Goal: Register for event/course

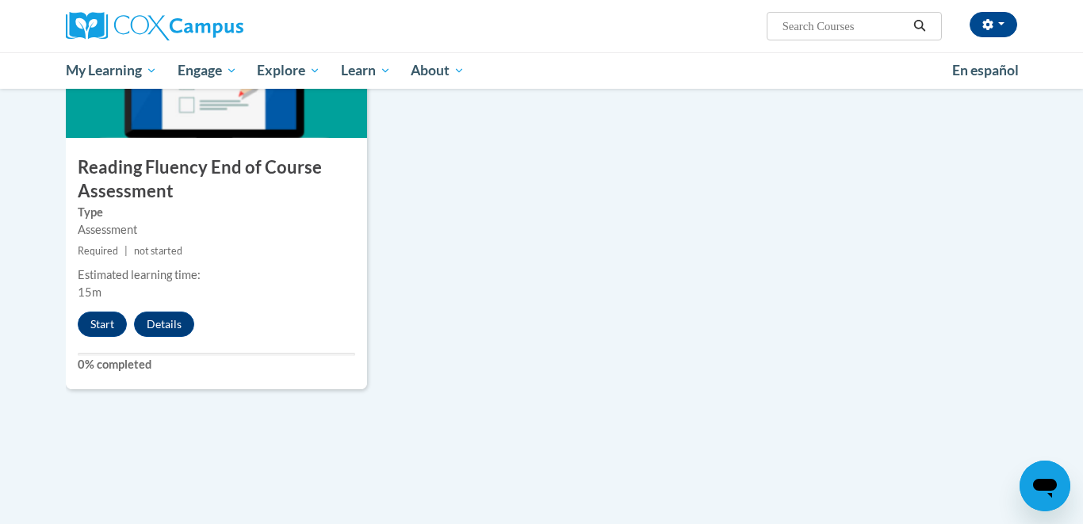
scroll to position [1440, 0]
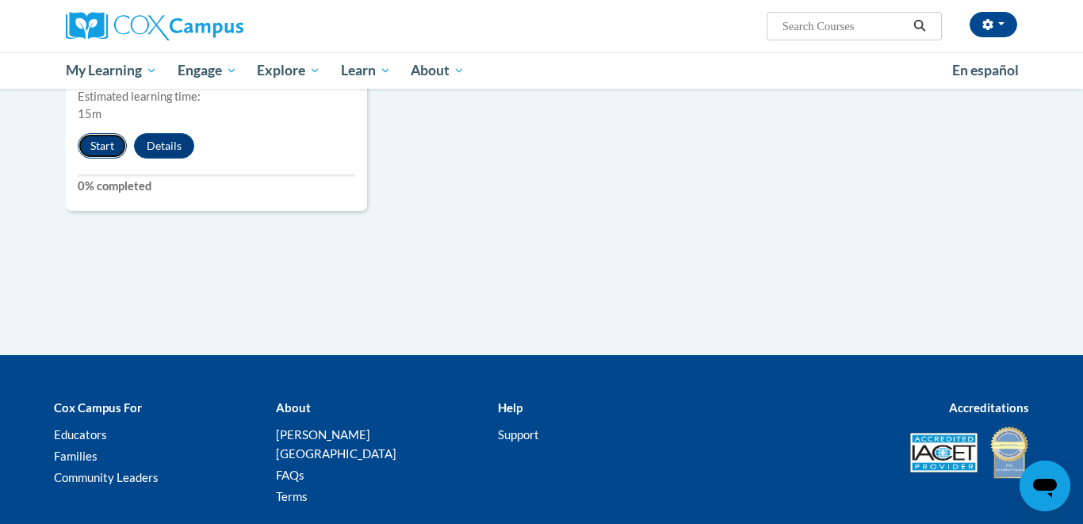
click at [106, 148] on button "Start" at bounding box center [102, 145] width 49 height 25
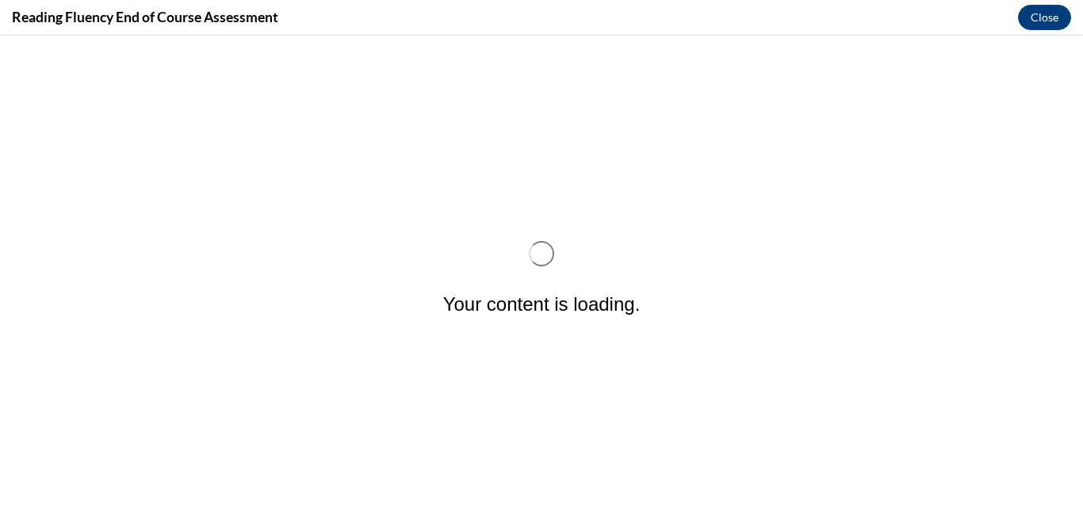
scroll to position [0, 0]
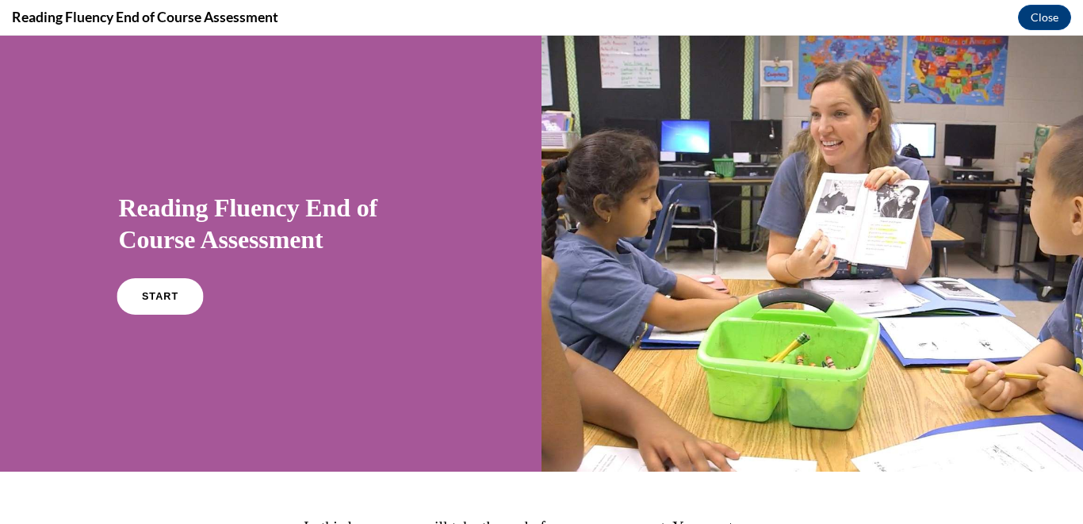
click at [160, 301] on span "START" at bounding box center [159, 297] width 36 height 12
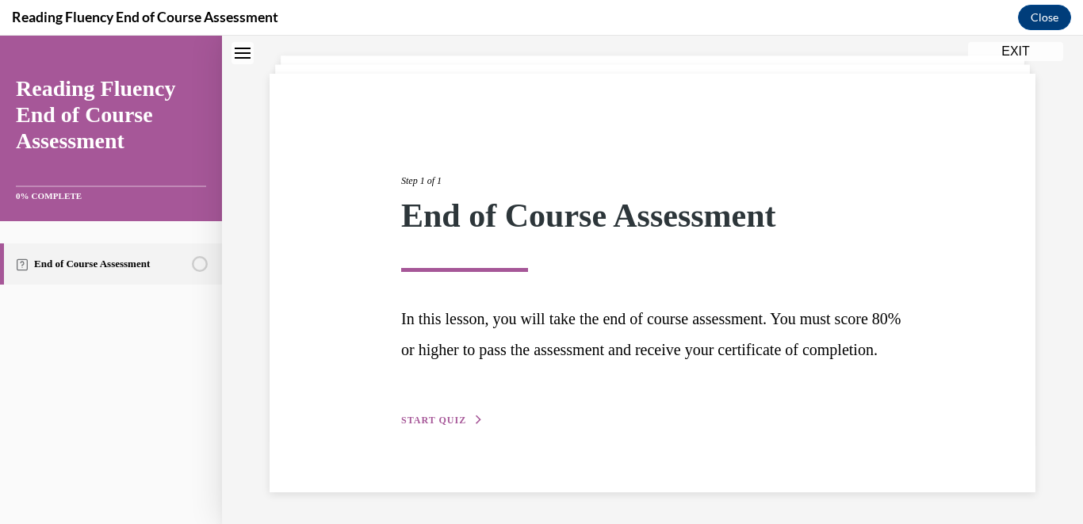
scroll to position [113, 0]
click at [446, 430] on div "Step 1 of 1 End of Course Assessment In this lesson, you will take the end of c…" at bounding box center [653, 283] width 766 height 419
click at [446, 423] on span "START QUIZ" at bounding box center [433, 420] width 65 height 11
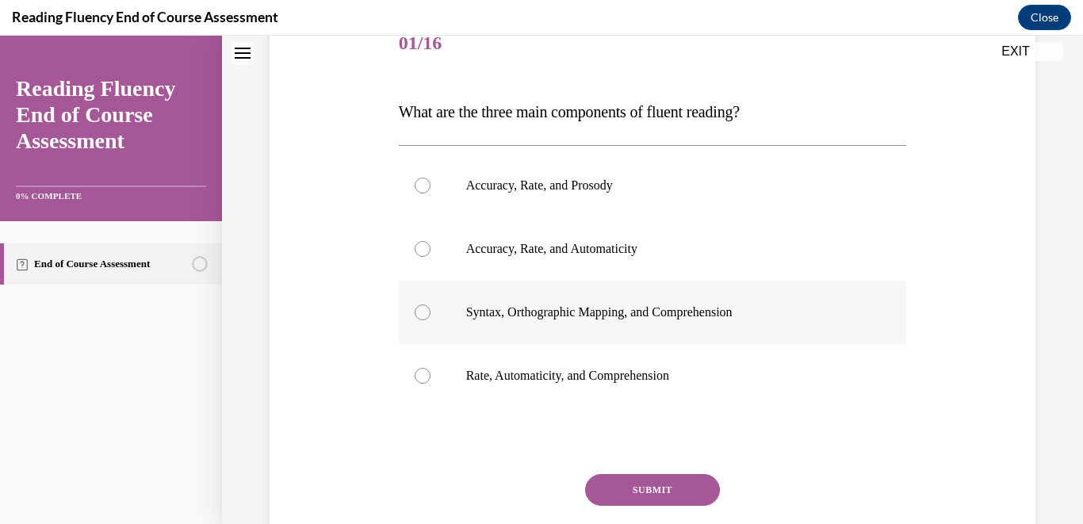
scroll to position [211, 0]
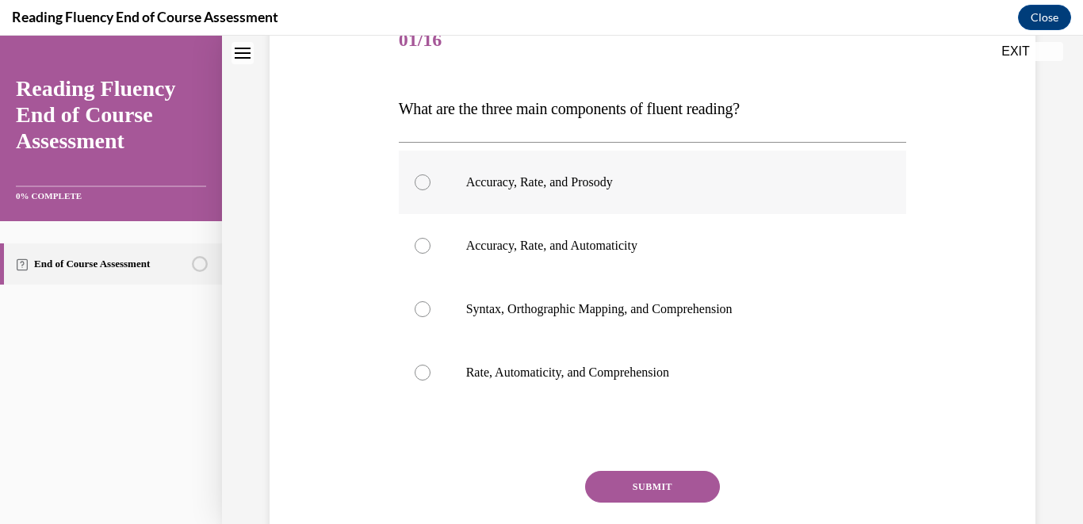
click at [660, 178] on p "Accuracy, Rate, and Prosody" at bounding box center [666, 182] width 401 height 16
click at [430, 178] on input "Accuracy, Rate, and Prosody" at bounding box center [423, 182] width 16 height 16
radio input "true"
click at [645, 484] on button "SUBMIT" at bounding box center [652, 487] width 135 height 32
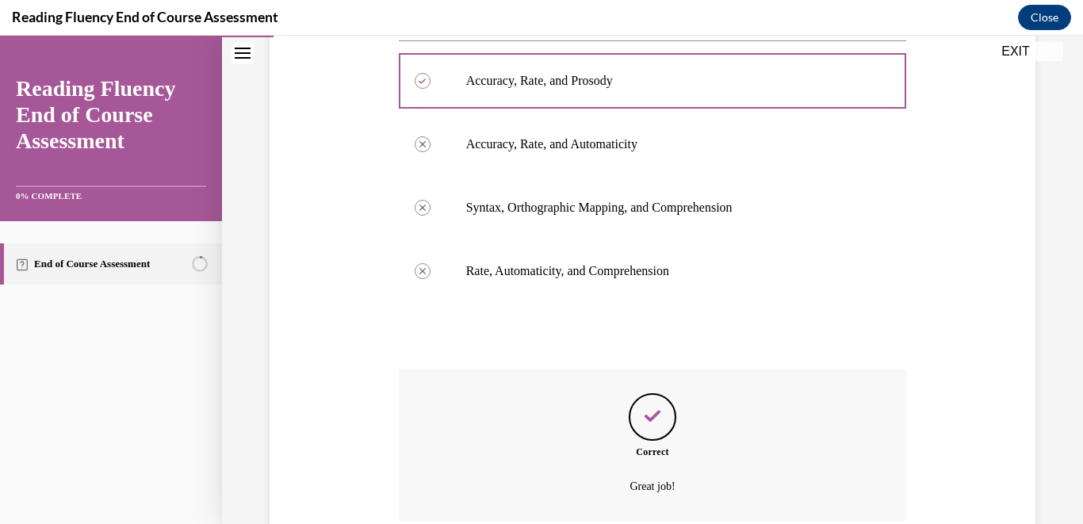
scroll to position [448, 0]
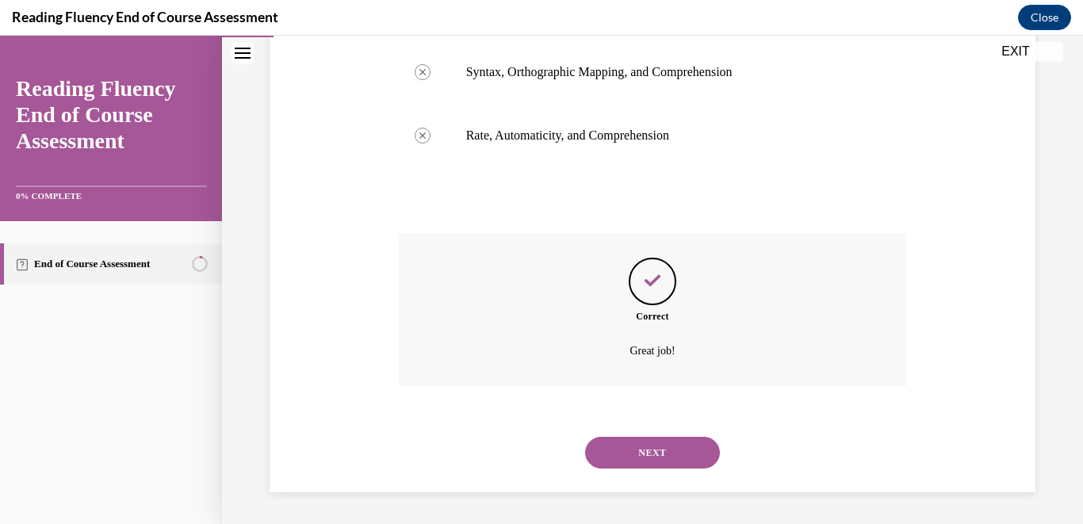
click at [660, 460] on button "NEXT" at bounding box center [652, 453] width 135 height 32
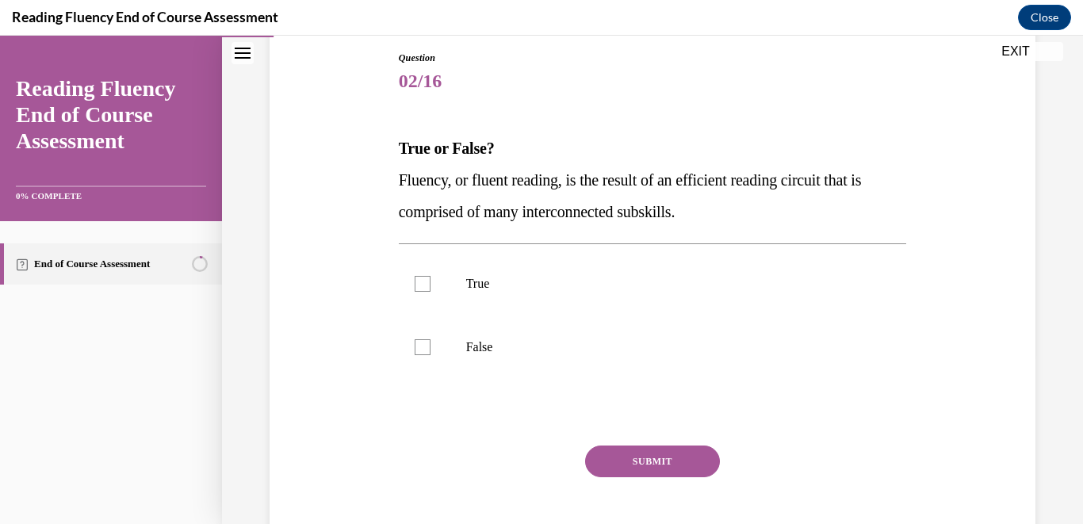
scroll to position [173, 0]
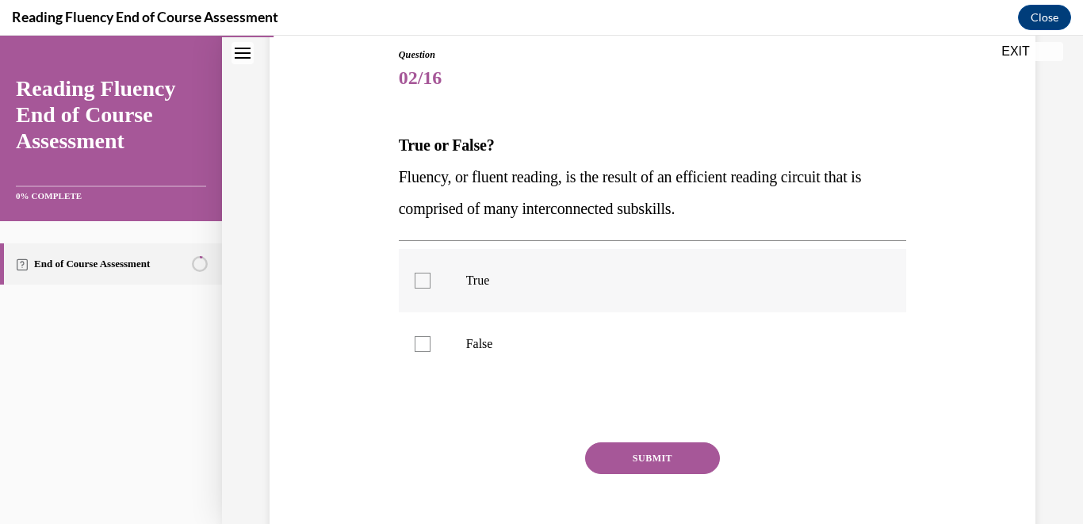
click at [587, 298] on label "True" at bounding box center [653, 280] width 508 height 63
click at [430, 289] on input "True" at bounding box center [423, 281] width 16 height 16
checkbox input "true"
click at [622, 449] on button "SUBMIT" at bounding box center [652, 458] width 135 height 32
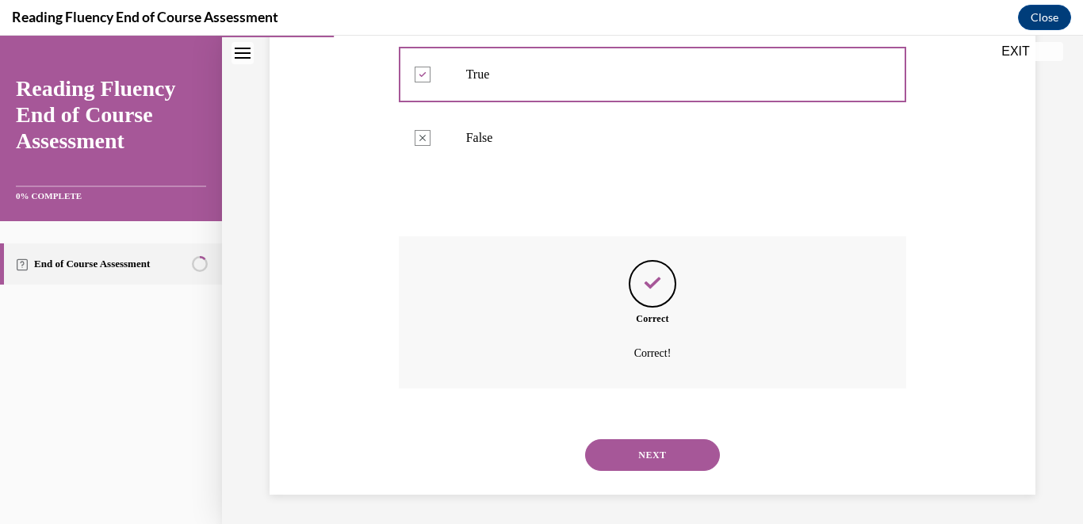
scroll to position [381, 0]
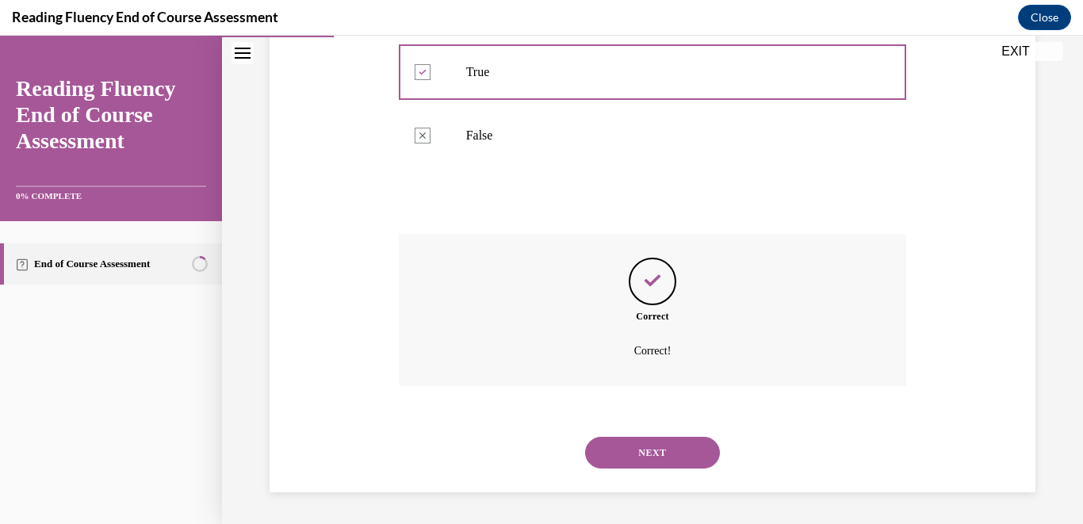
click at [622, 449] on button "NEXT" at bounding box center [652, 453] width 135 height 32
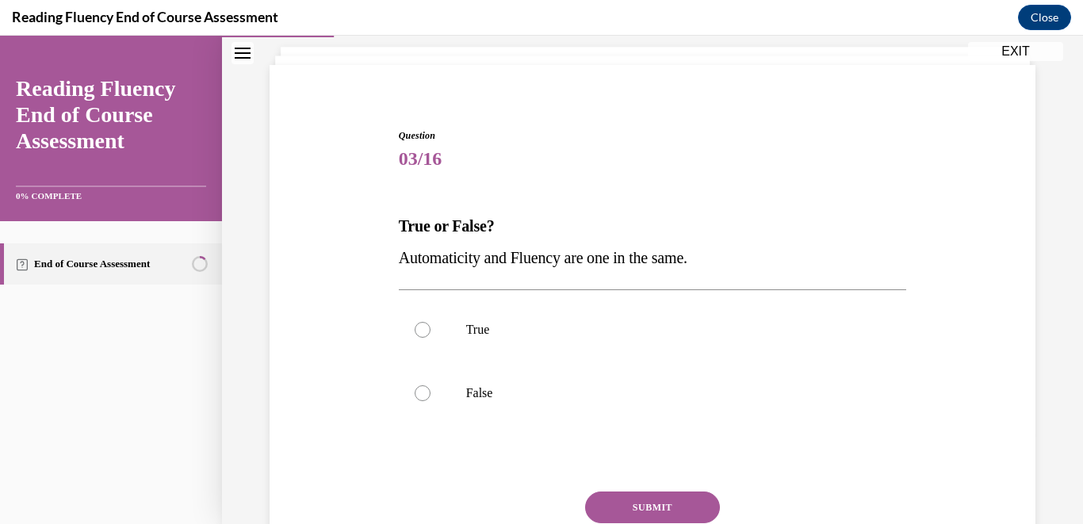
scroll to position [94, 0]
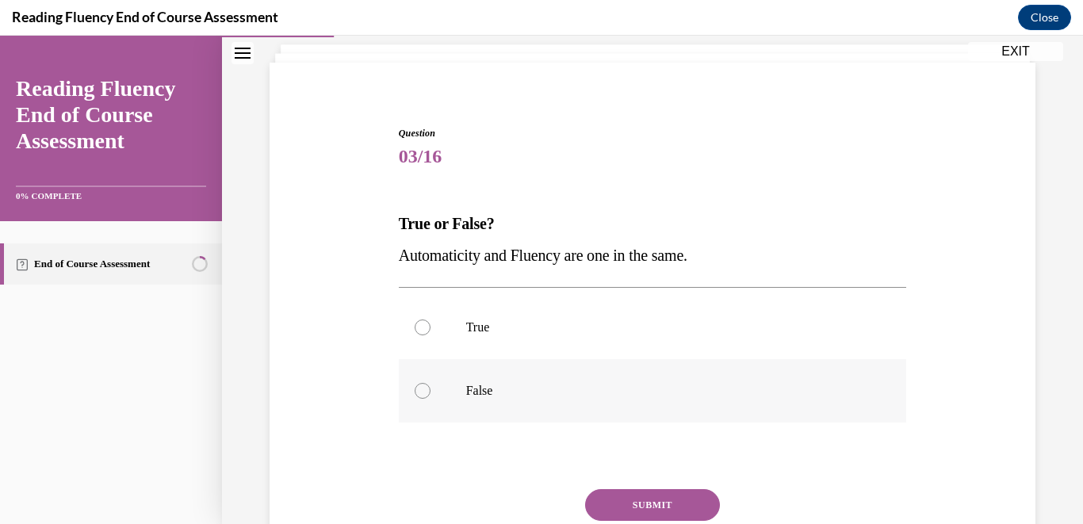
click at [588, 407] on label "False" at bounding box center [653, 390] width 508 height 63
click at [430, 399] on input "False" at bounding box center [423, 391] width 16 height 16
radio input "true"
click at [624, 499] on button "SUBMIT" at bounding box center [652, 505] width 135 height 32
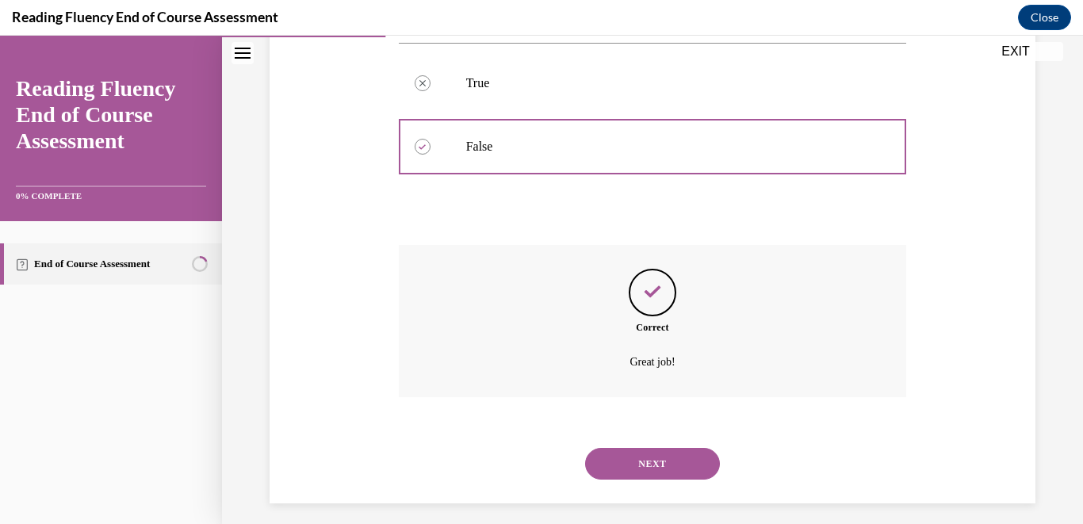
scroll to position [350, 0]
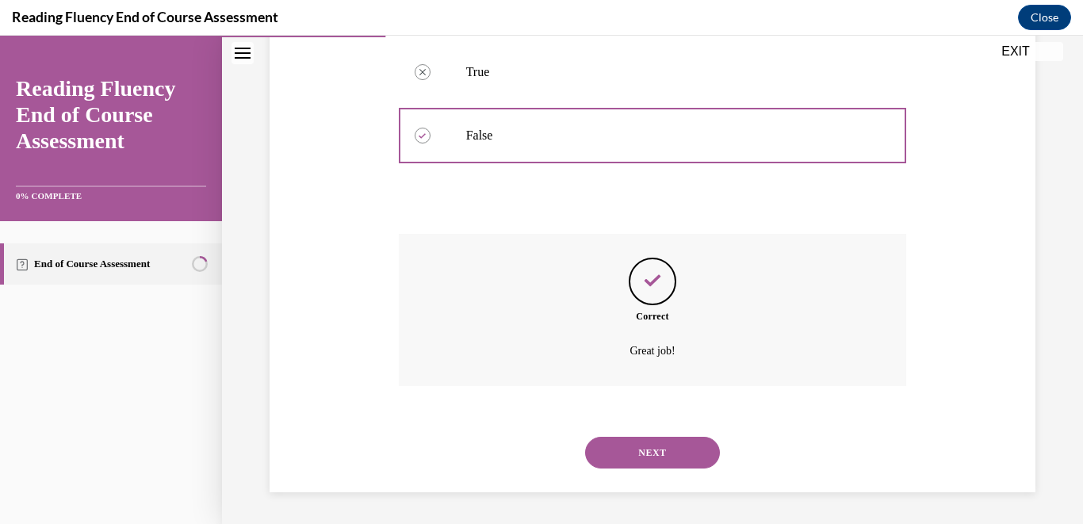
click at [624, 499] on div "Question 03/16 True or False? Automaticity and Fluency are one in the same.  Tr…" at bounding box center [652, 130] width 861 height 788
click at [626, 465] on button "NEXT" at bounding box center [652, 453] width 135 height 32
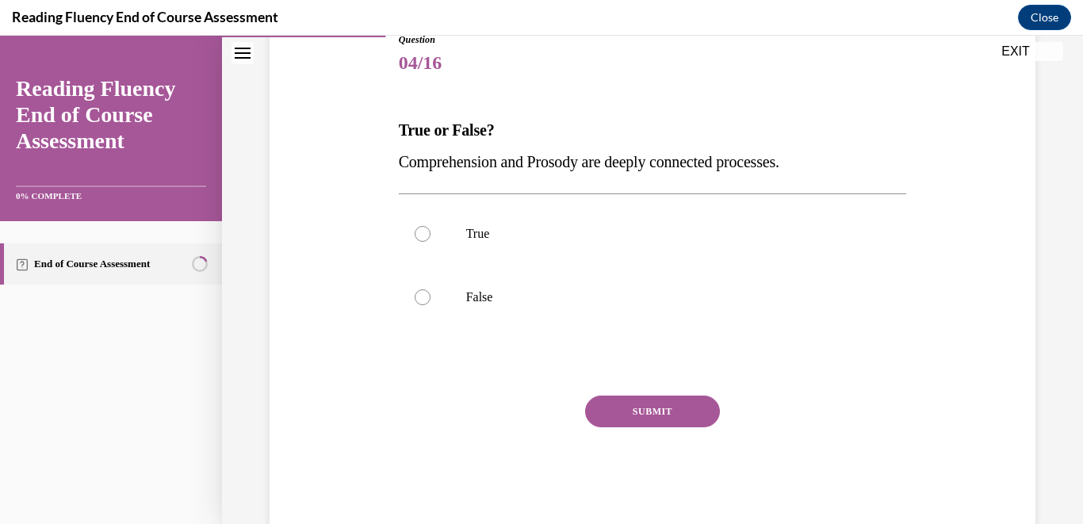
scroll to position [190, 0]
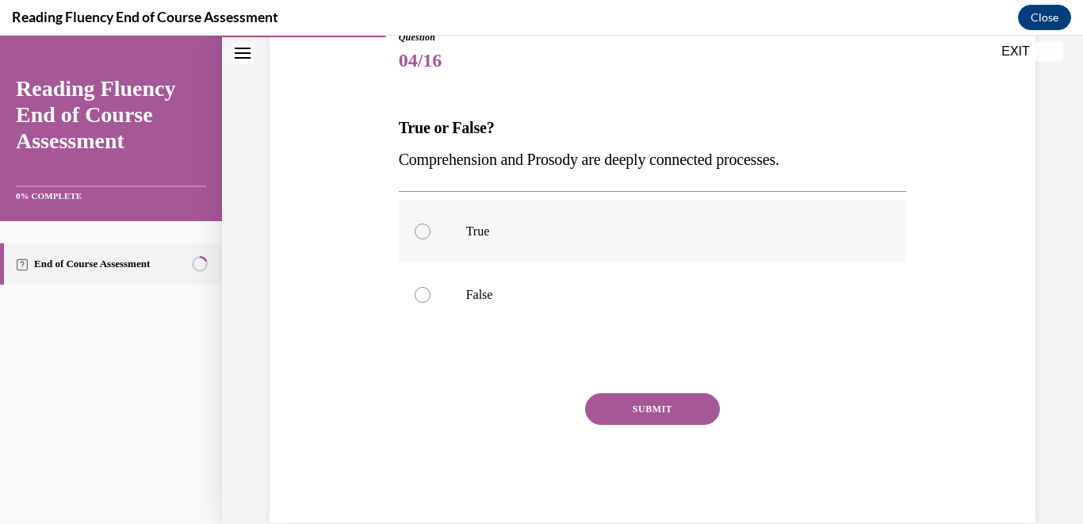
click at [567, 254] on label "True" at bounding box center [653, 231] width 508 height 63
click at [430, 239] on input "True" at bounding box center [423, 232] width 16 height 16
radio input "true"
click at [610, 412] on button "SUBMIT" at bounding box center [652, 409] width 135 height 32
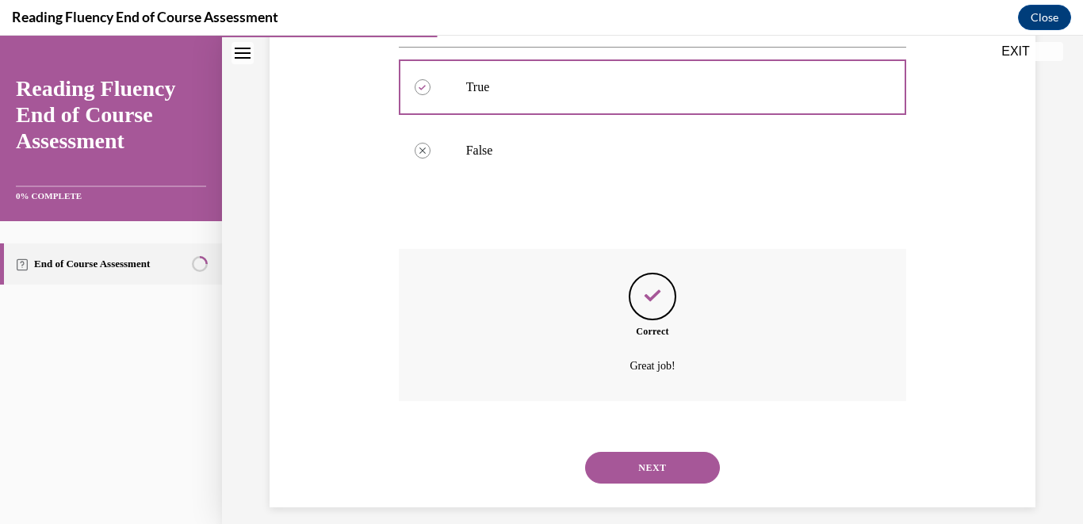
scroll to position [350, 0]
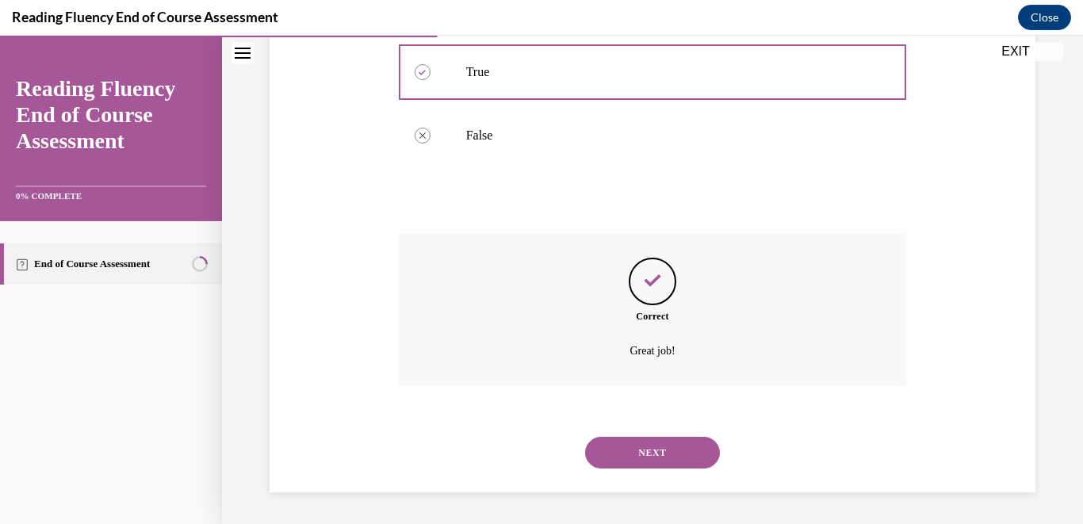
click at [612, 442] on button "NEXT" at bounding box center [652, 453] width 135 height 32
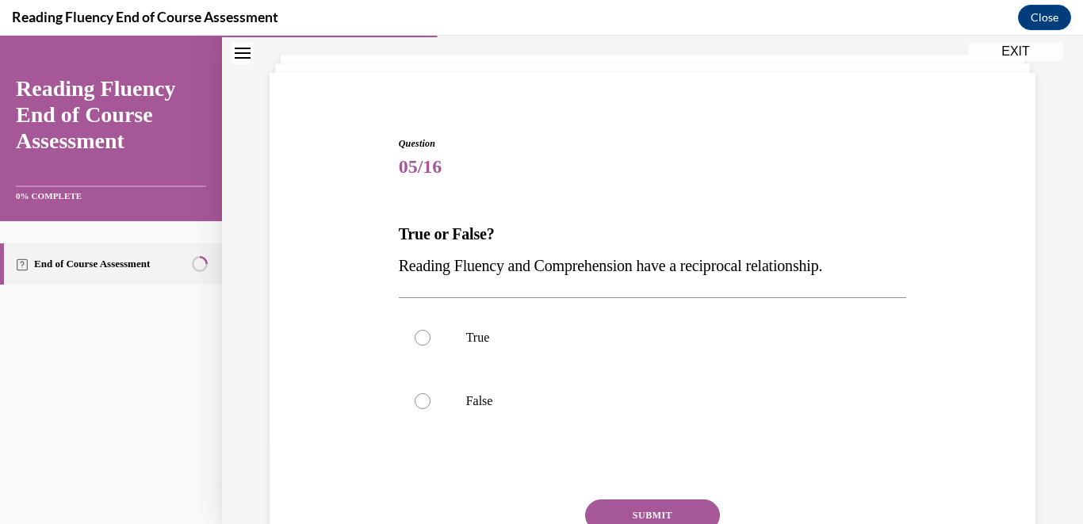
scroll to position [94, 0]
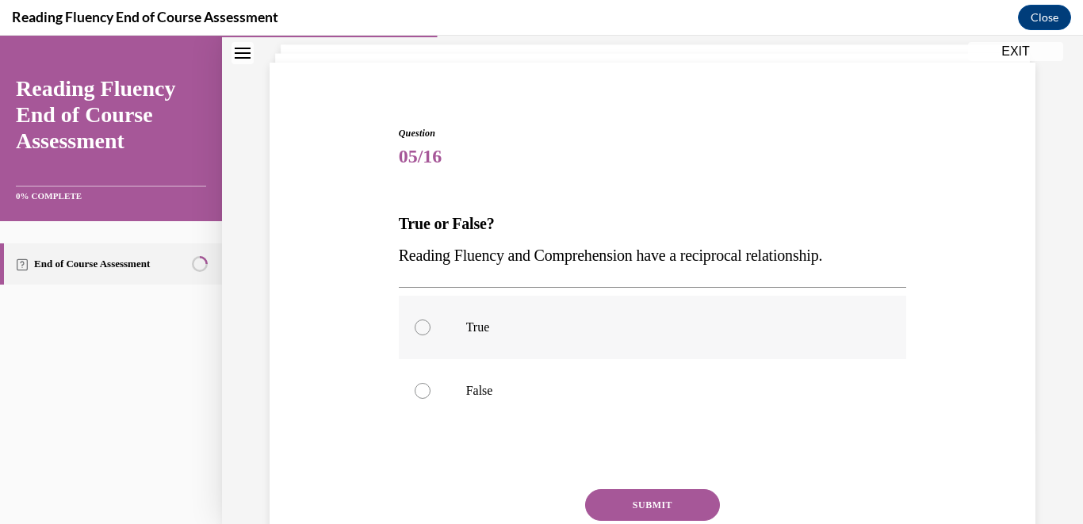
click at [586, 309] on label "True" at bounding box center [653, 327] width 508 height 63
click at [430, 319] on input "True" at bounding box center [423, 327] width 16 height 16
radio input "true"
click at [616, 497] on button "SUBMIT" at bounding box center [652, 505] width 135 height 32
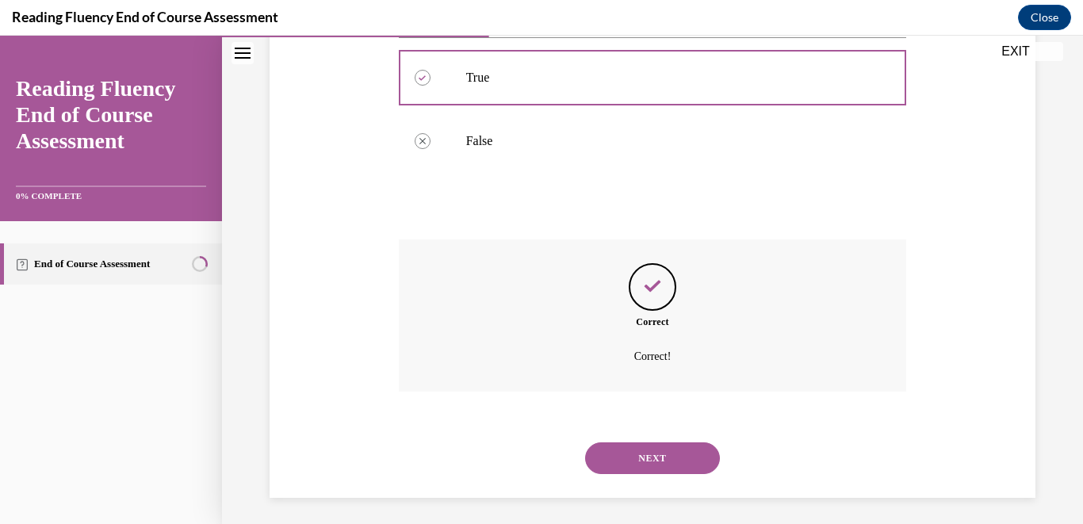
scroll to position [350, 0]
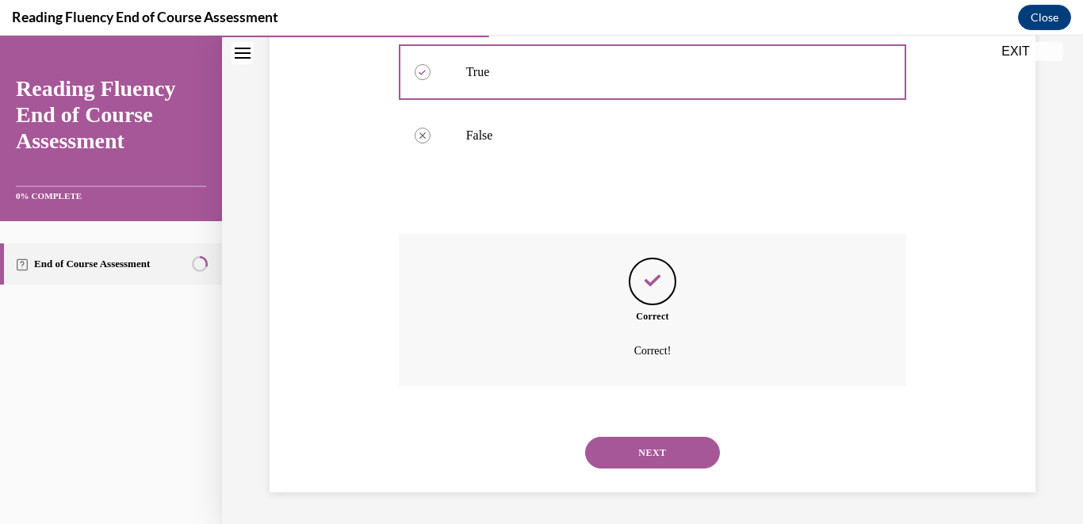
click at [629, 453] on button "NEXT" at bounding box center [652, 453] width 135 height 32
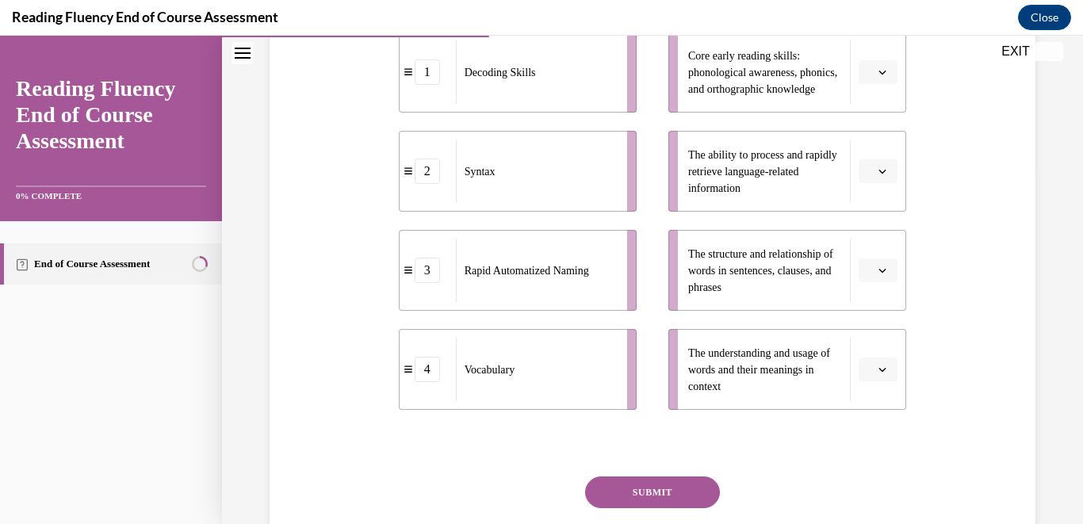
scroll to position [360, 0]
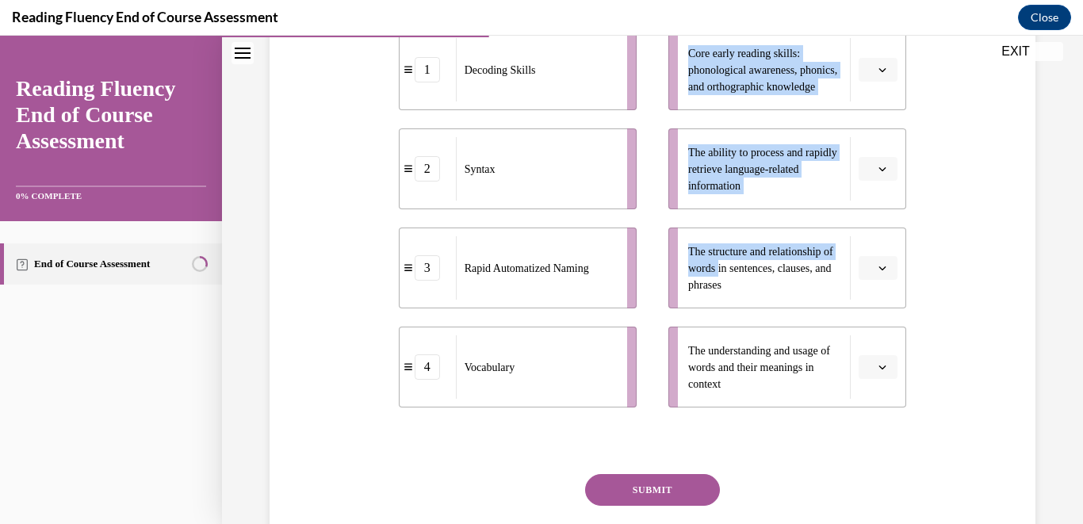
drag, startPoint x: 732, startPoint y: 294, endPoint x: 578, endPoint y: 205, distance: 178.0
click at [578, 205] on div "1 Decoding Skills 2 Syntax 3 Rapid Automatized Naming 4 Vocabulary Core early r…" at bounding box center [653, 203] width 508 height 410
click at [578, 201] on div "Syntax" at bounding box center [536, 168] width 161 height 63
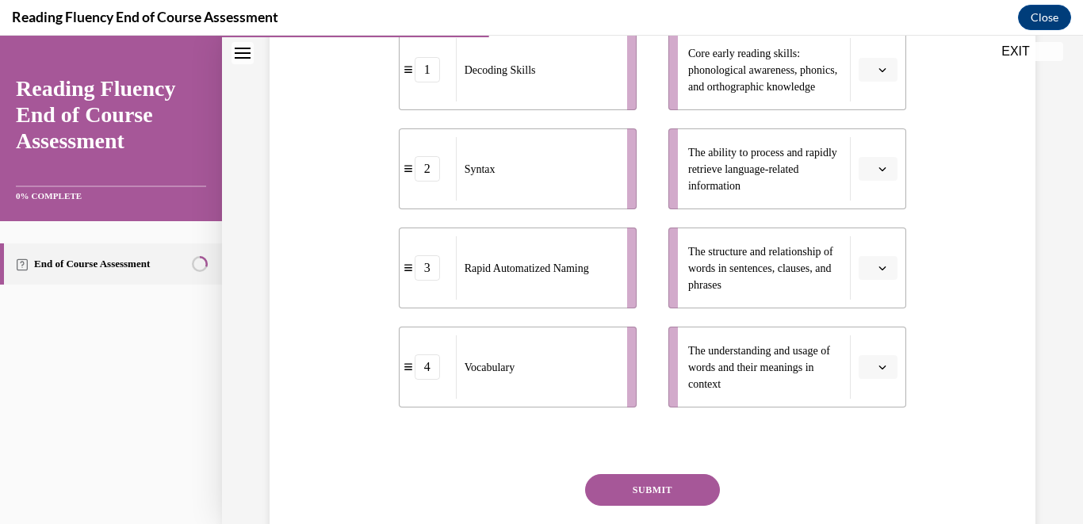
click at [767, 285] on span "The structure and relationship of words in sentences, clauses, and phrases" at bounding box center [760, 268] width 145 height 45
click at [890, 280] on button "button" at bounding box center [878, 268] width 39 height 24
click at [878, 402] on div "2" at bounding box center [876, 399] width 40 height 32
click at [878, 371] on icon "button" at bounding box center [882, 367] width 8 height 8
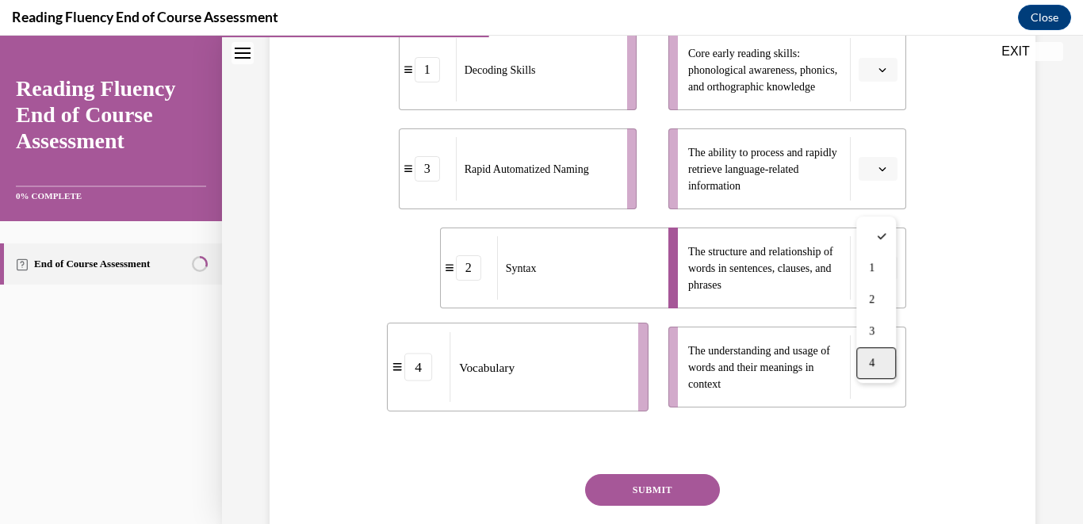
click at [874, 355] on div "4" at bounding box center [876, 363] width 40 height 32
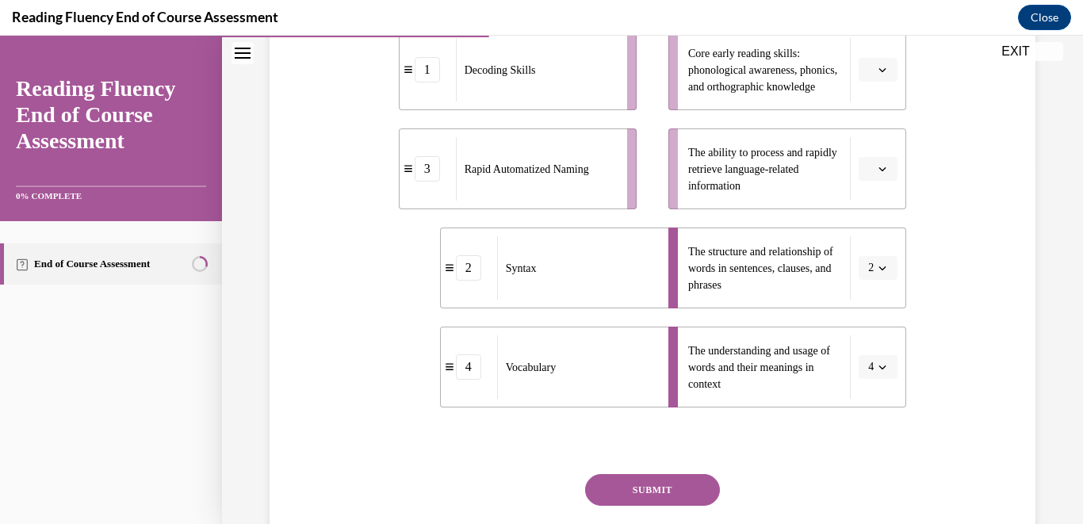
click at [872, 78] on span "Please select an option" at bounding box center [871, 70] width 6 height 16
click at [878, 168] on div "1" at bounding box center [876, 169] width 40 height 32
click at [885, 181] on button "button" at bounding box center [878, 169] width 39 height 24
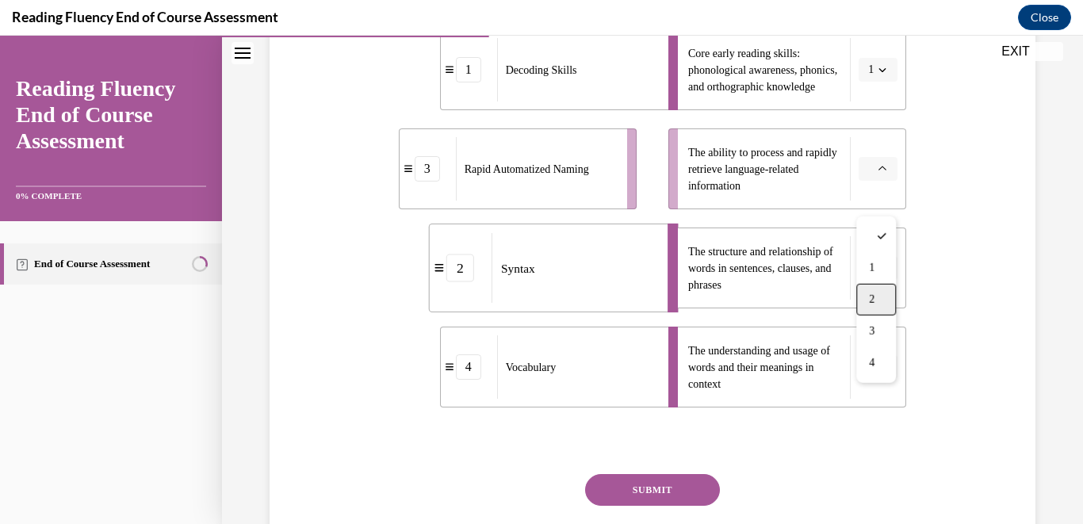
click at [878, 292] on div "2" at bounding box center [876, 300] width 40 height 32
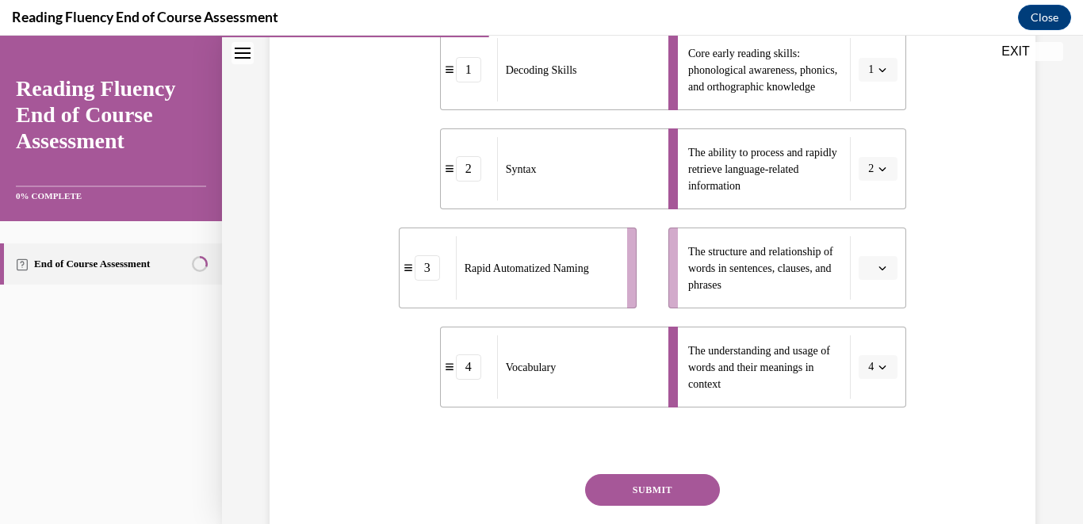
click at [868, 276] on span "Please select an option" at bounding box center [871, 268] width 6 height 16
click at [874, 390] on div "2" at bounding box center [876, 399] width 40 height 32
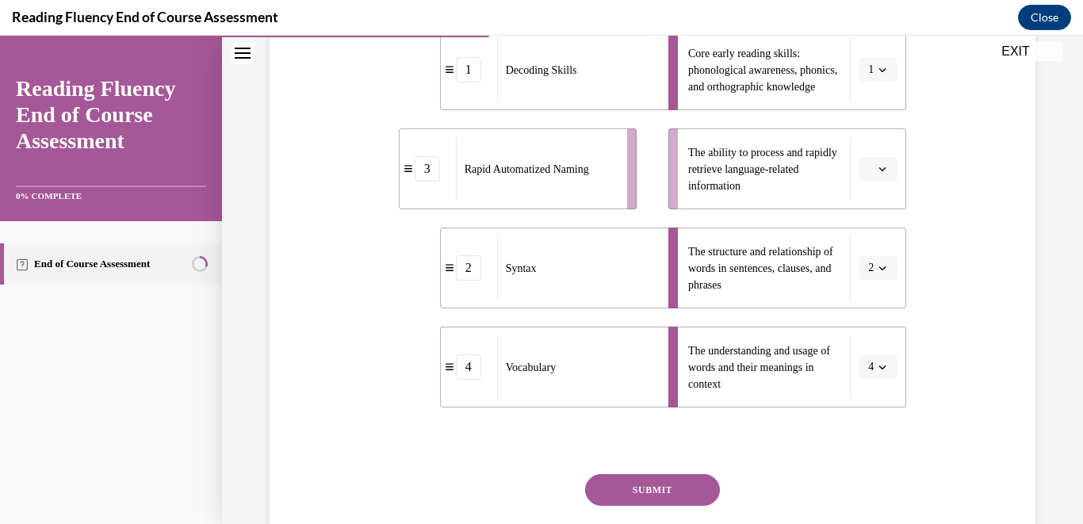
click at [881, 181] on button "button" at bounding box center [878, 169] width 39 height 24
click at [874, 325] on span "3" at bounding box center [872, 331] width 6 height 13
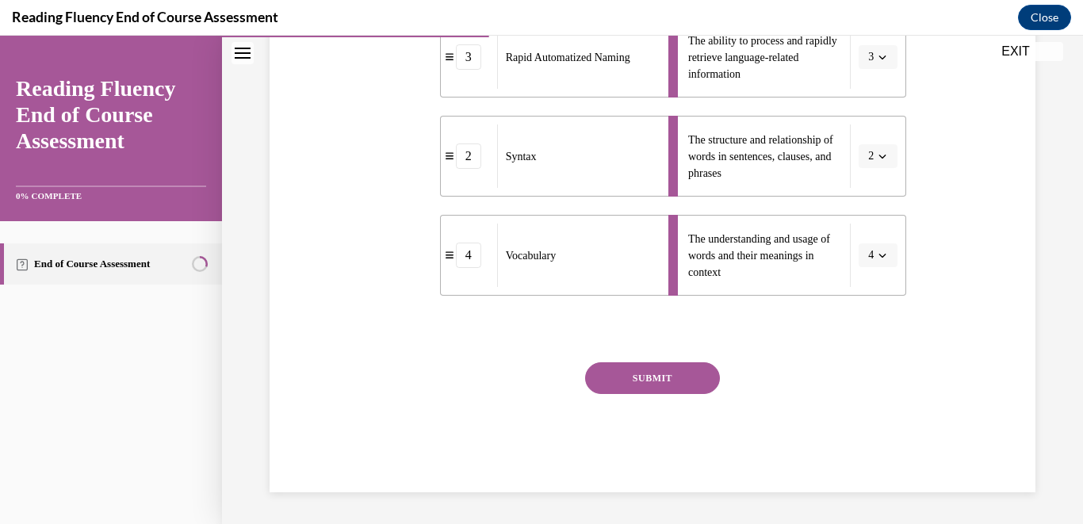
click at [672, 394] on button "SUBMIT" at bounding box center [652, 378] width 135 height 32
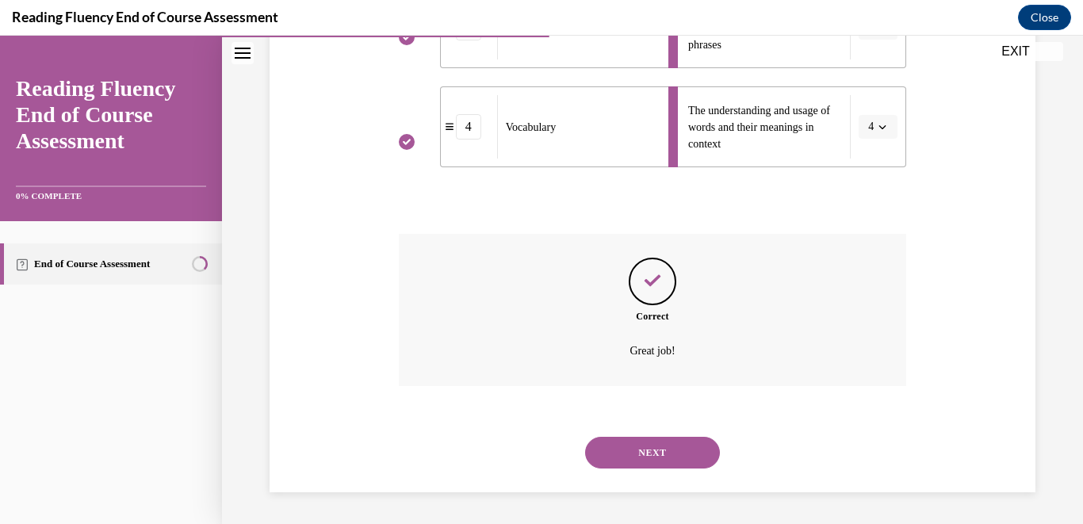
scroll to position [632, 0]
click at [659, 449] on button "NEXT" at bounding box center [652, 453] width 135 height 32
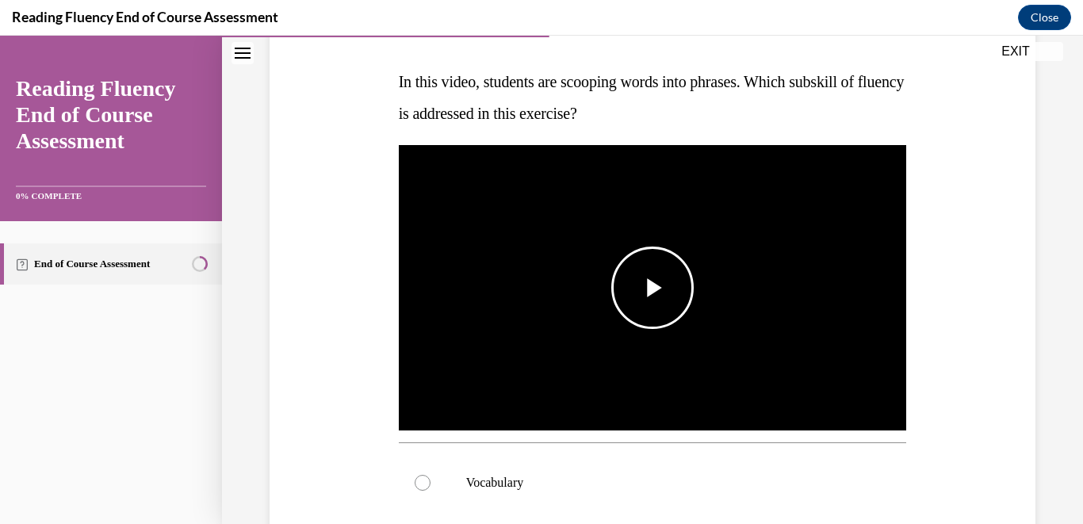
scroll to position [243, 0]
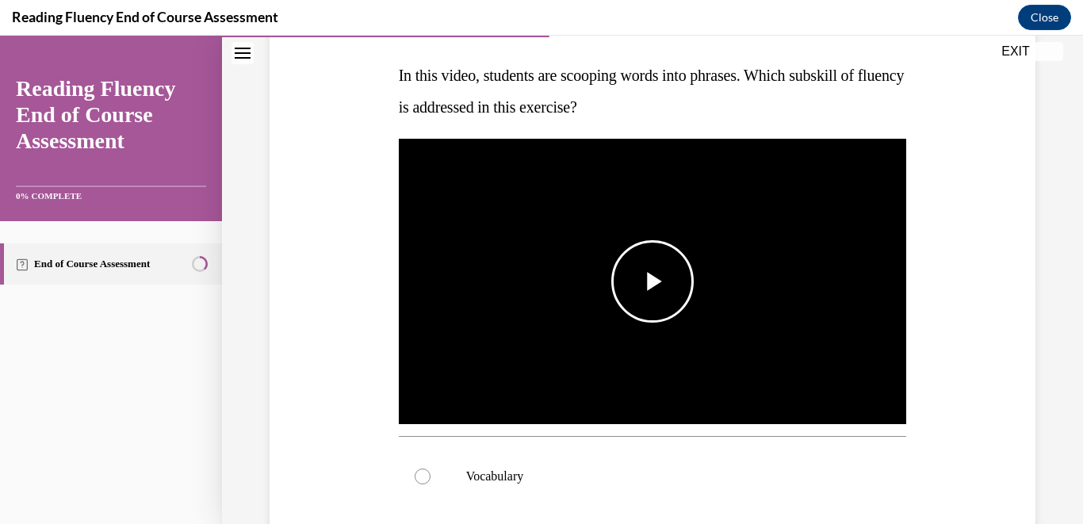
click at [652, 281] on span "Video player" at bounding box center [652, 281] width 0 height 0
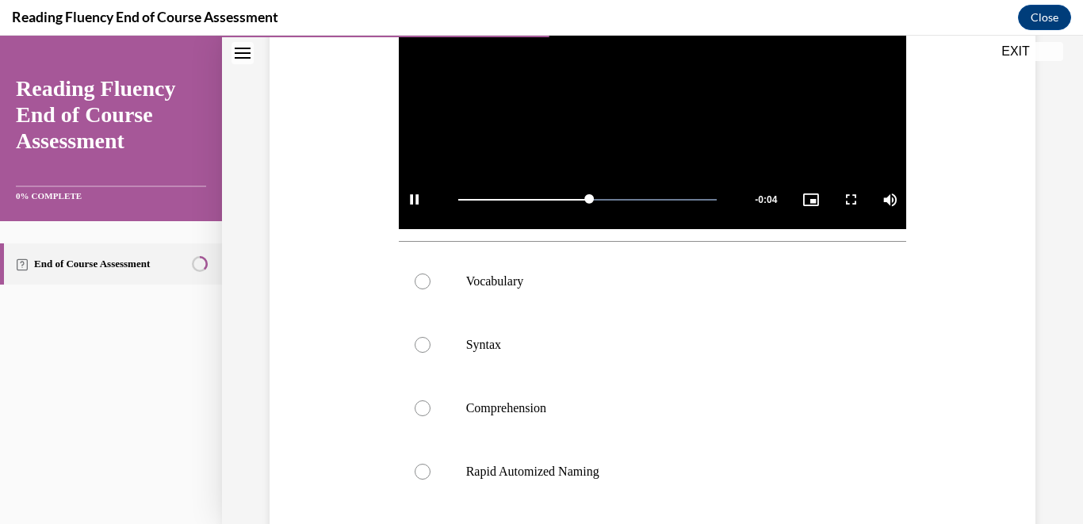
scroll to position [499, 0]
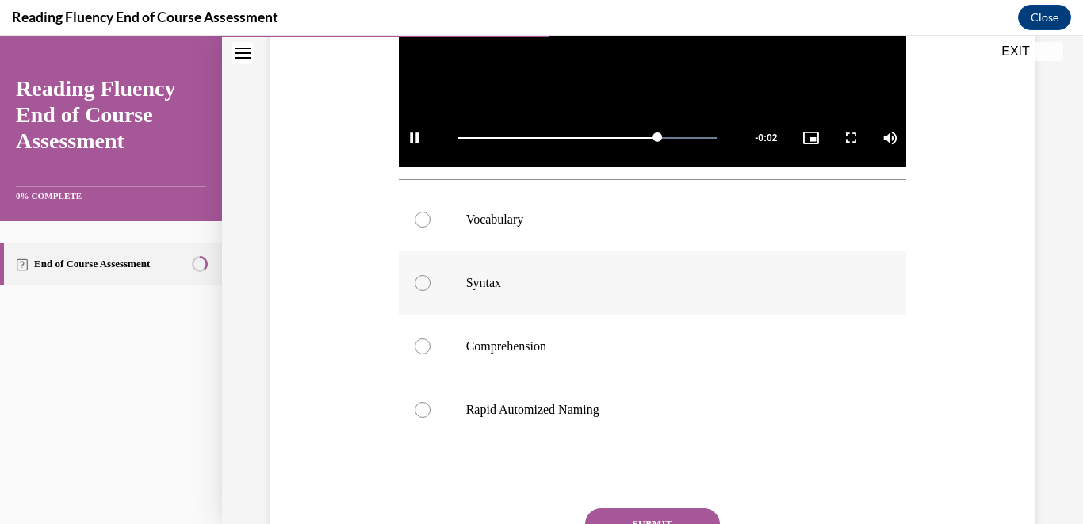
click at [566, 282] on p "Syntax" at bounding box center [666, 283] width 401 height 16
click at [430, 282] on input "Syntax" at bounding box center [423, 283] width 16 height 16
radio input "true"
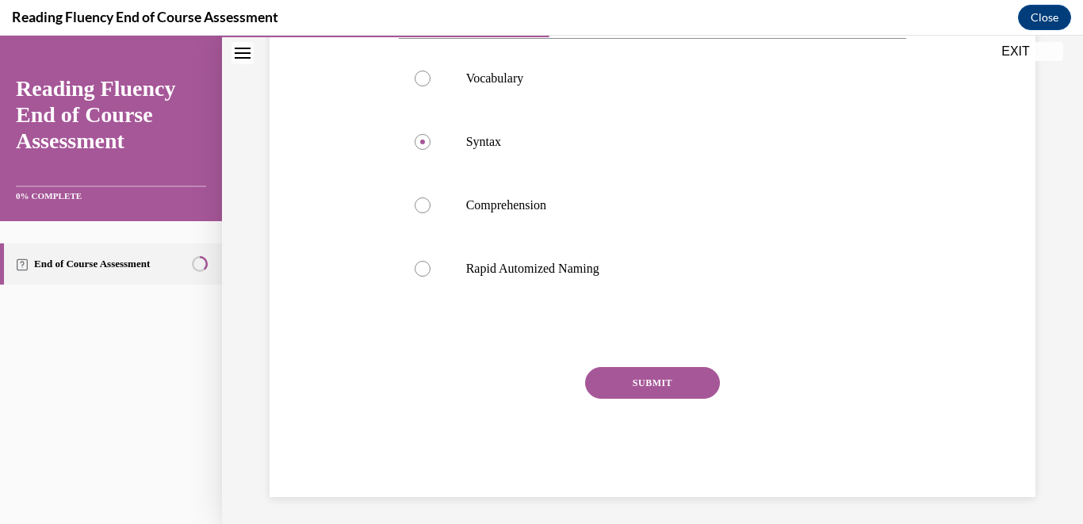
click at [636, 388] on button "SUBMIT" at bounding box center [652, 383] width 135 height 32
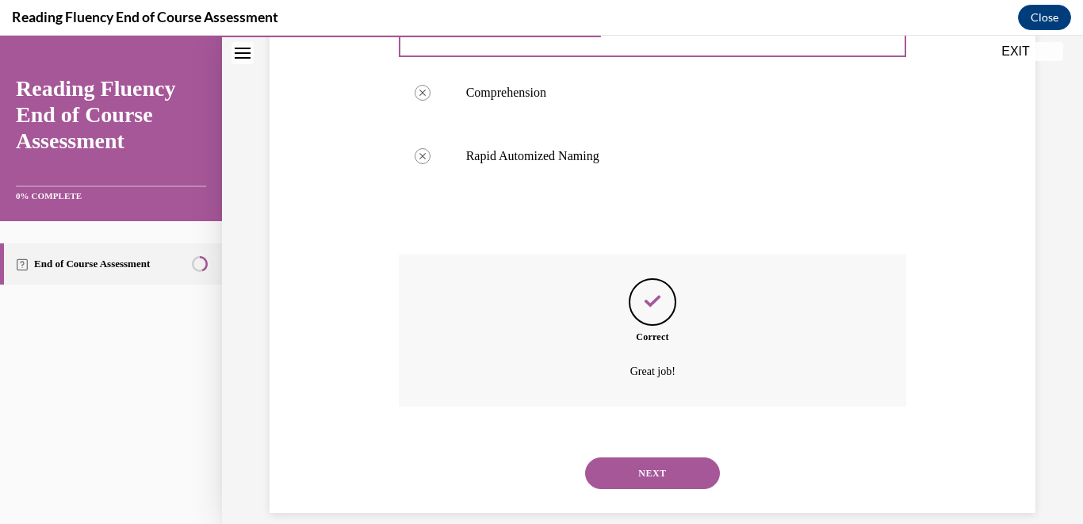
scroll to position [774, 0]
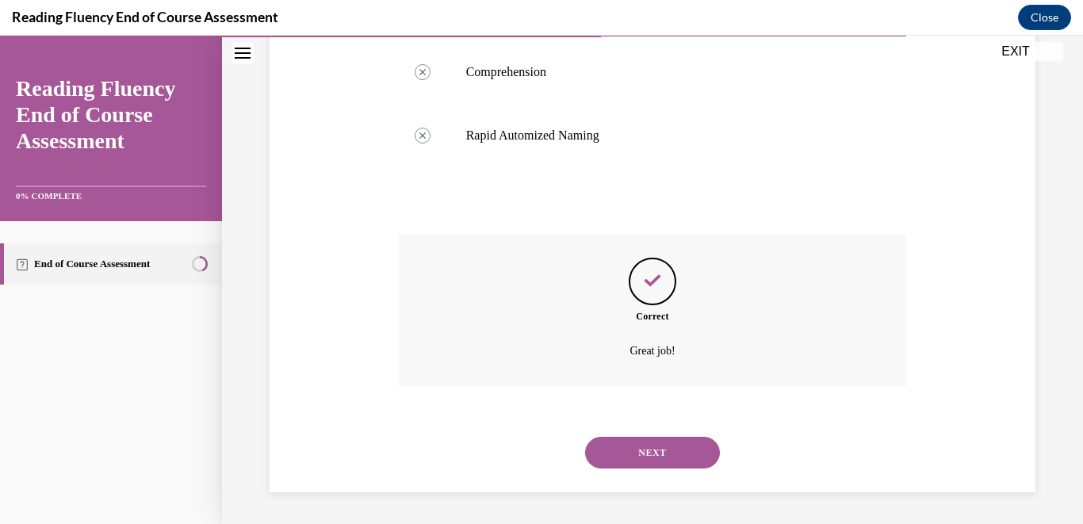
click at [629, 445] on button "NEXT" at bounding box center [652, 453] width 135 height 32
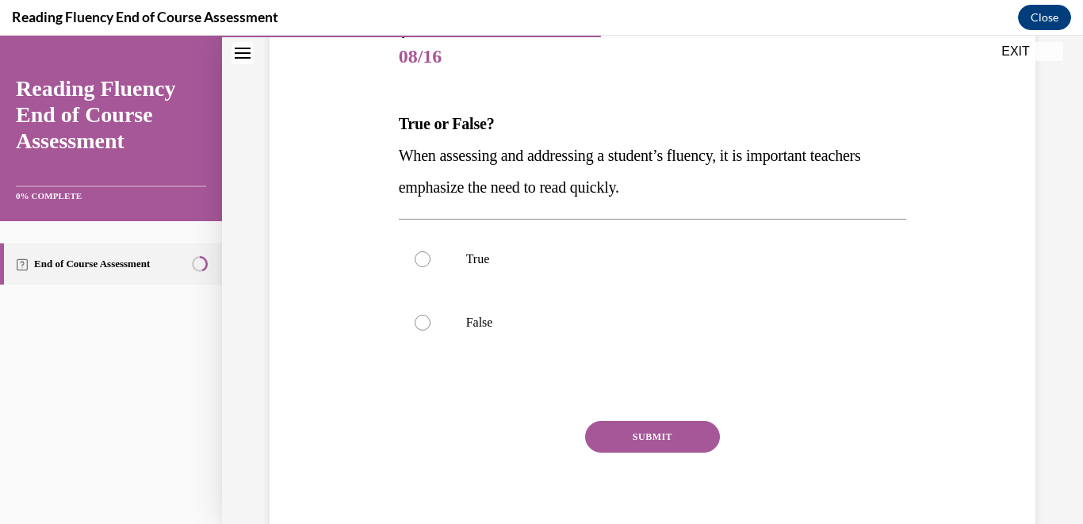
scroll to position [205, 0]
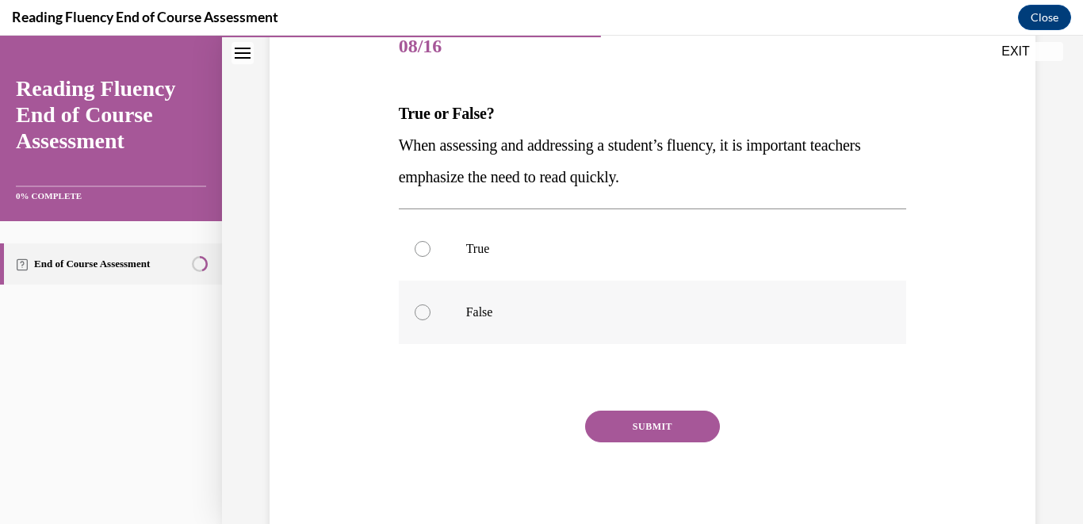
click at [598, 289] on label "False" at bounding box center [653, 312] width 508 height 63
click at [430, 304] on input "False" at bounding box center [423, 312] width 16 height 16
radio input "true"
click at [618, 426] on button "SUBMIT" at bounding box center [652, 427] width 135 height 32
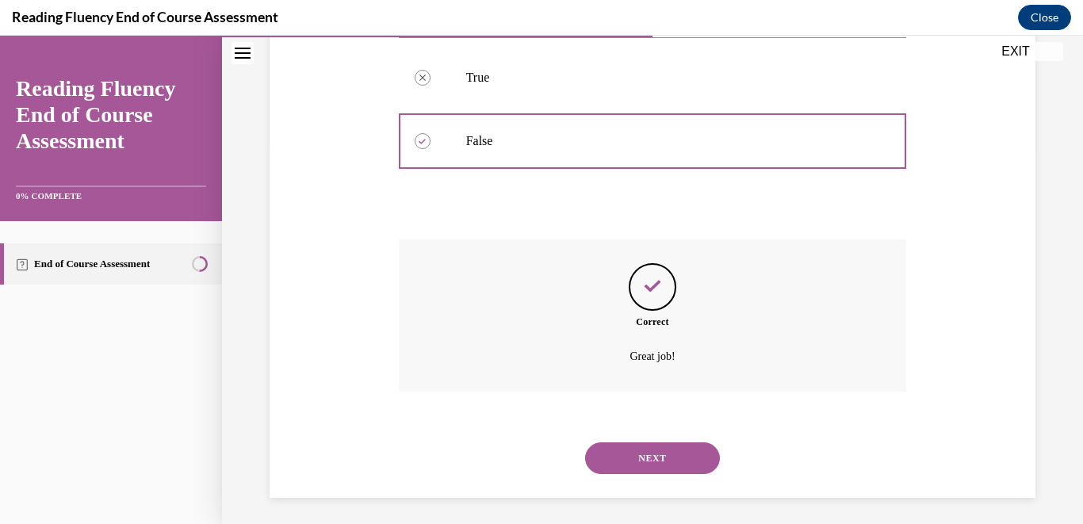
scroll to position [381, 0]
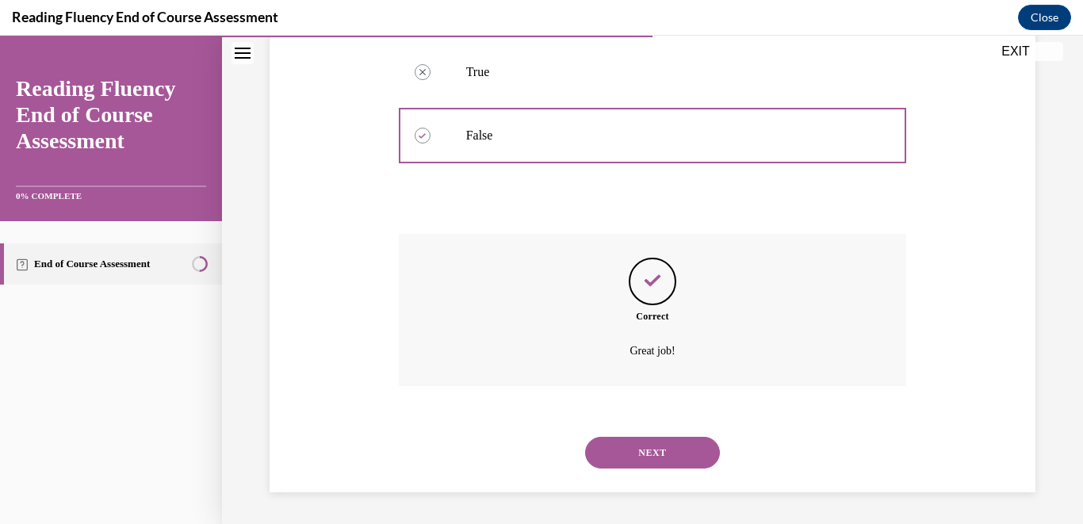
click at [618, 438] on button "NEXT" at bounding box center [652, 453] width 135 height 32
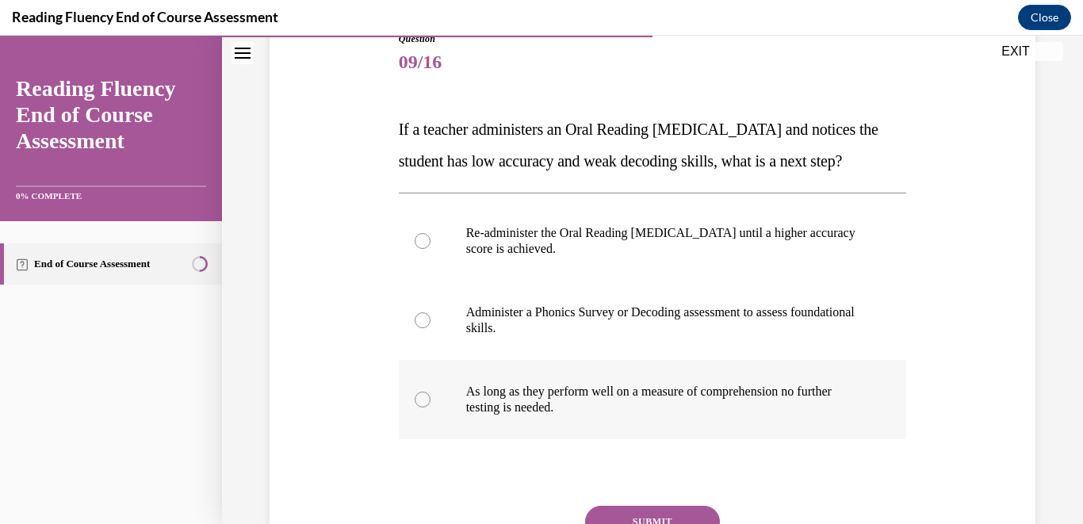
scroll to position [208, 0]
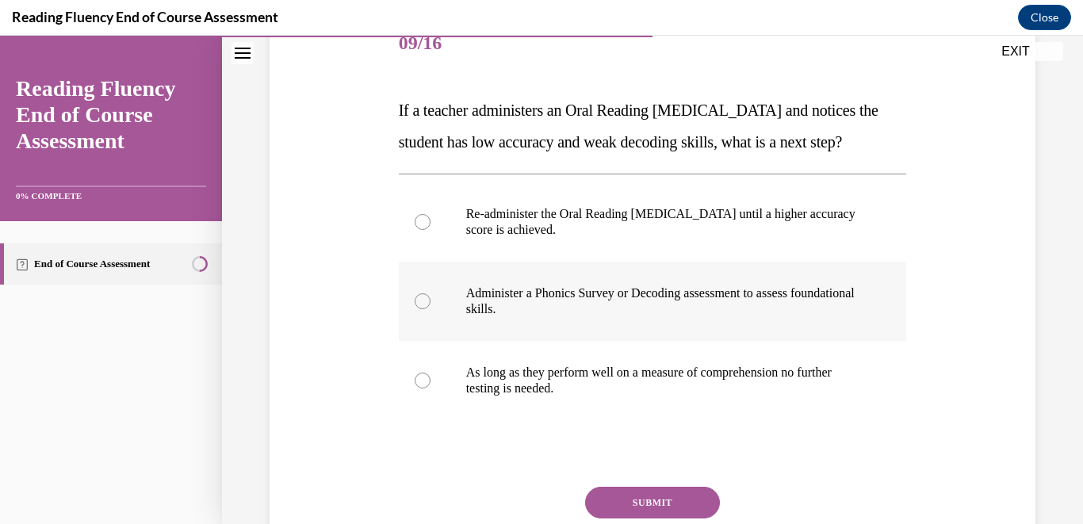
click at [624, 317] on p "Administer a Phonics Survey or Decoding assessment to assess foundational skill…" at bounding box center [666, 301] width 401 height 32
click at [430, 309] on input "Administer a Phonics Survey or Decoding assessment to assess foundational skill…" at bounding box center [423, 301] width 16 height 16
radio input "true"
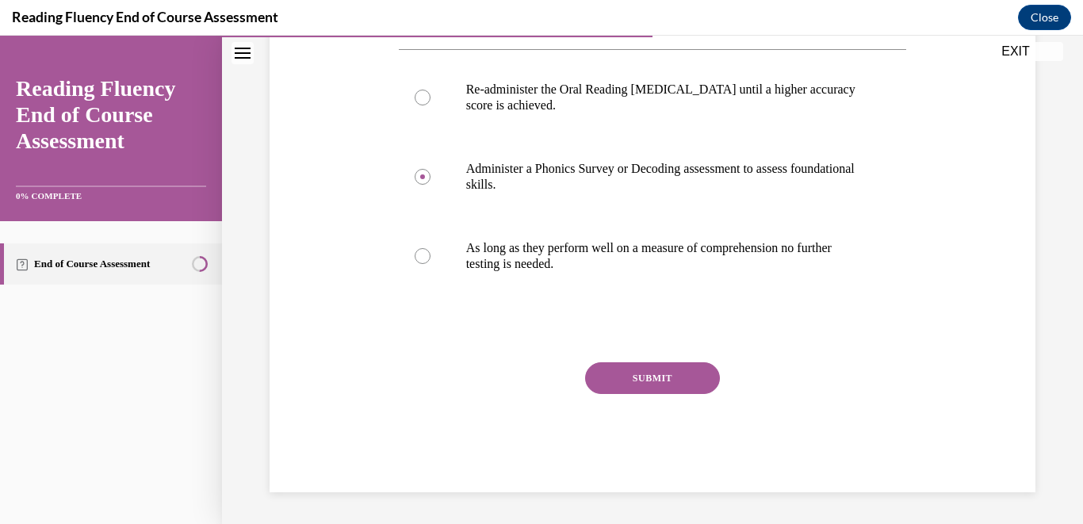
click at [615, 380] on button "SUBMIT" at bounding box center [652, 378] width 135 height 32
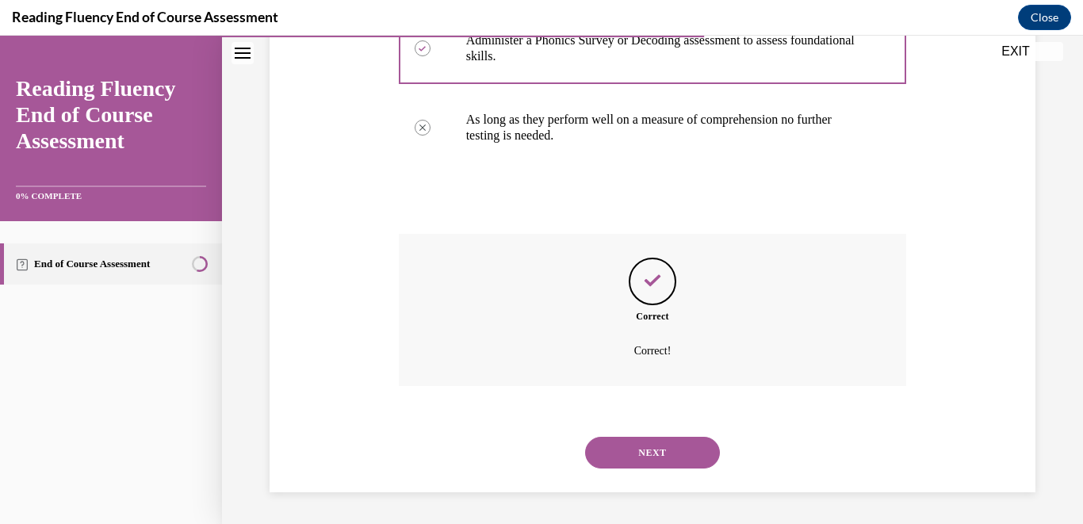
scroll to position [492, 0]
click at [626, 446] on button "NEXT" at bounding box center [652, 453] width 135 height 32
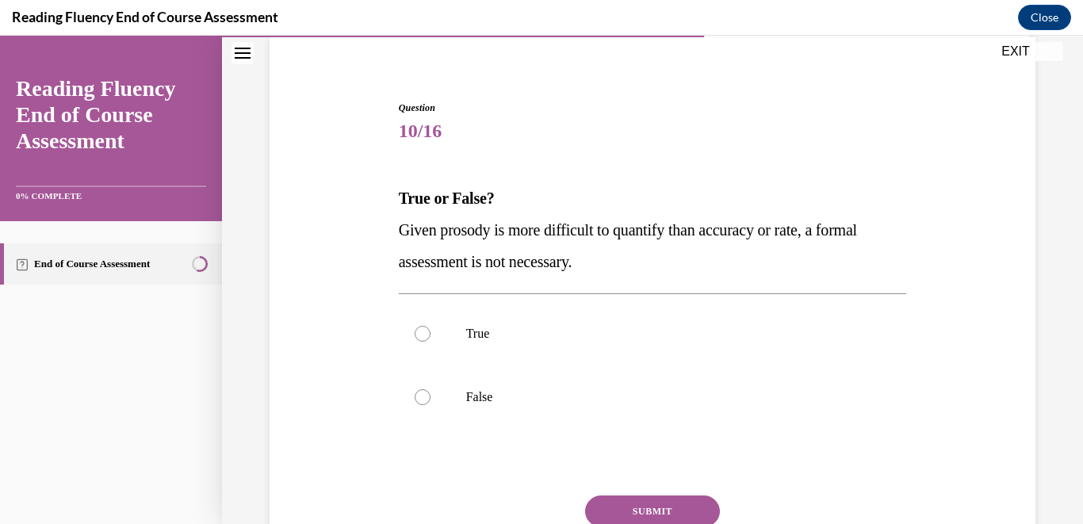
scroll to position [164, 0]
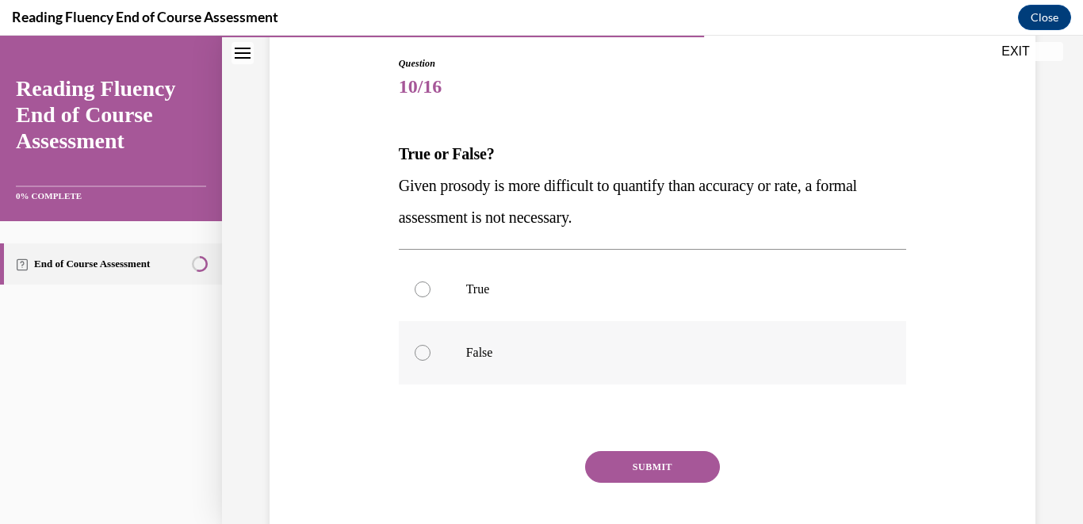
click at [580, 373] on label "False" at bounding box center [653, 352] width 508 height 63
click at [430, 361] on input "False" at bounding box center [423, 353] width 16 height 16
radio input "true"
click at [622, 480] on button "SUBMIT" at bounding box center [652, 467] width 135 height 32
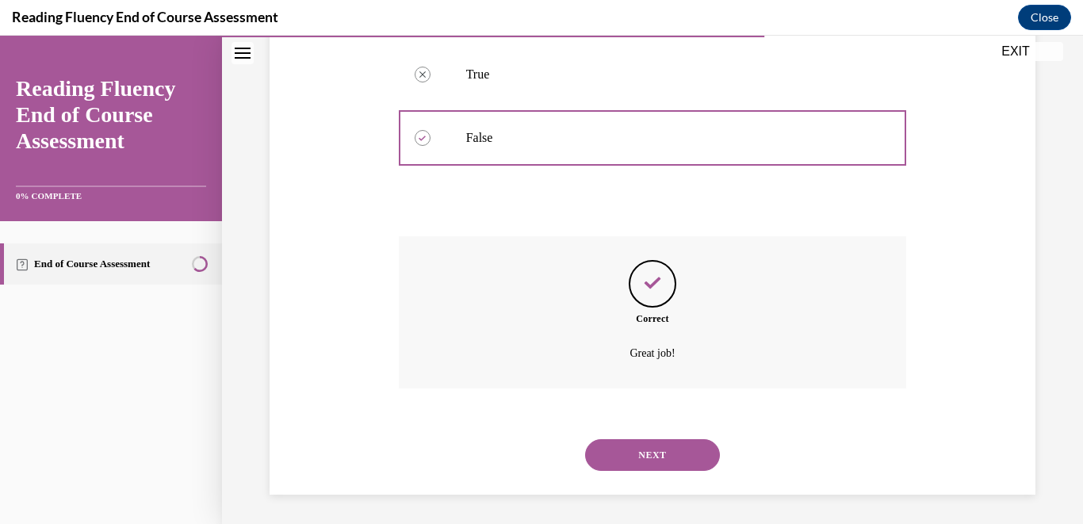
scroll to position [381, 0]
click at [627, 450] on button "NEXT" at bounding box center [652, 453] width 135 height 32
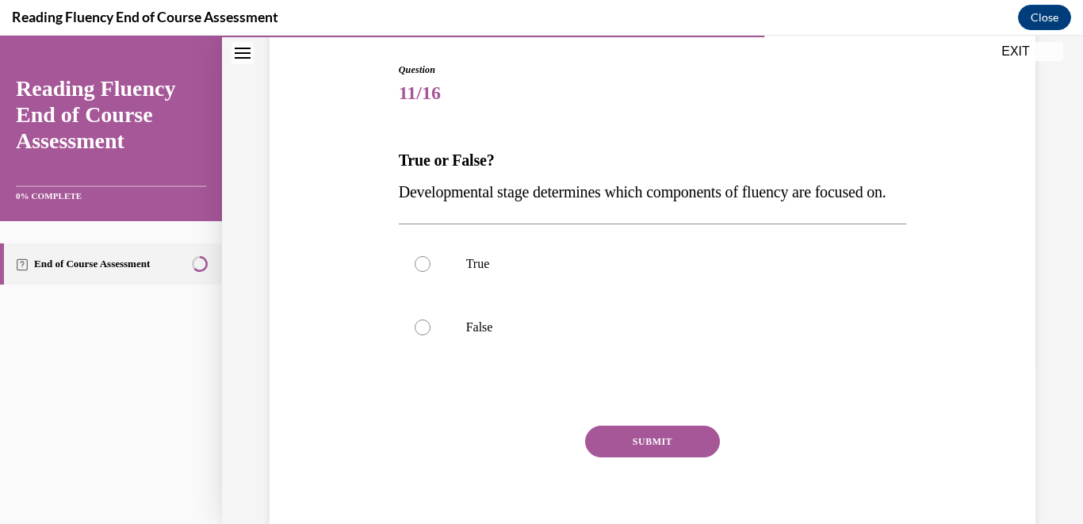
scroll to position [166, 0]
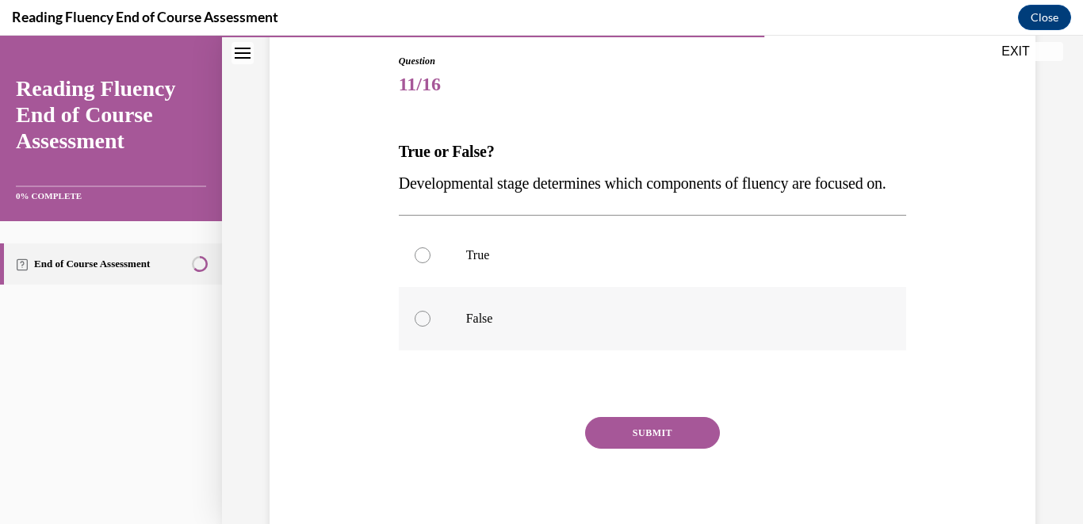
click at [613, 350] on label "False" at bounding box center [653, 318] width 508 height 63
click at [430, 327] on input "False" at bounding box center [423, 319] width 16 height 16
radio input "true"
click at [633, 449] on button "SUBMIT" at bounding box center [652, 433] width 135 height 32
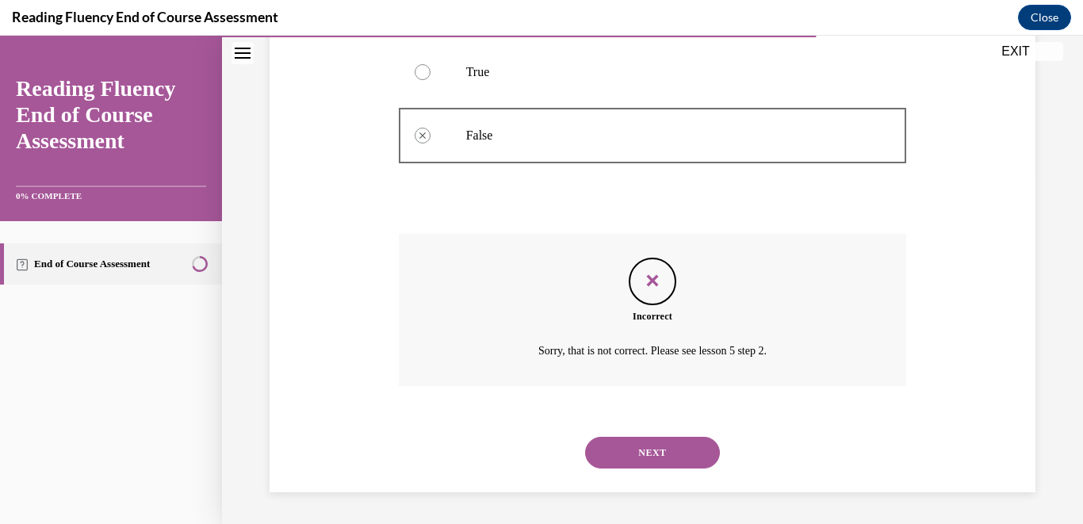
scroll to position [381, 0]
click at [633, 465] on button "NEXT" at bounding box center [652, 453] width 135 height 32
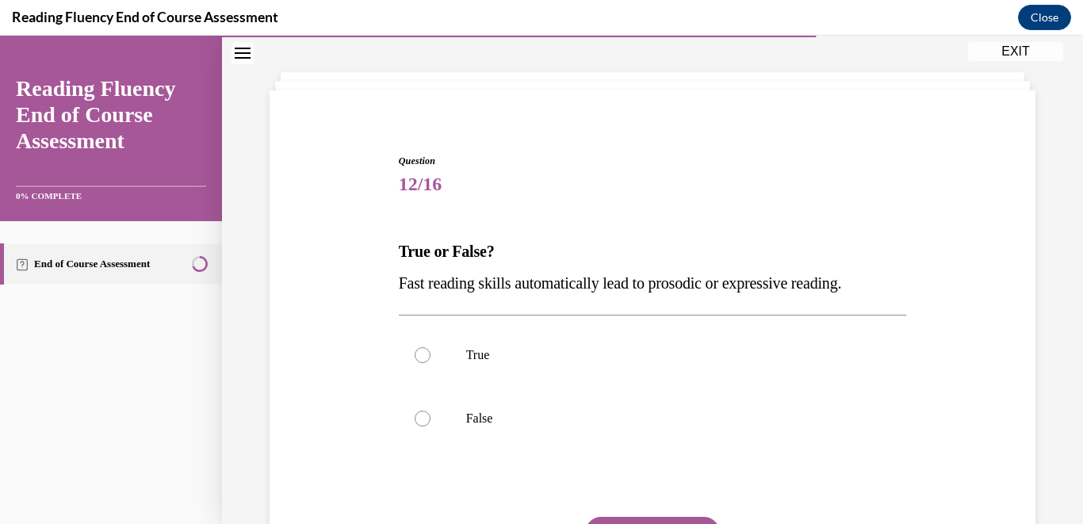
scroll to position [118, 0]
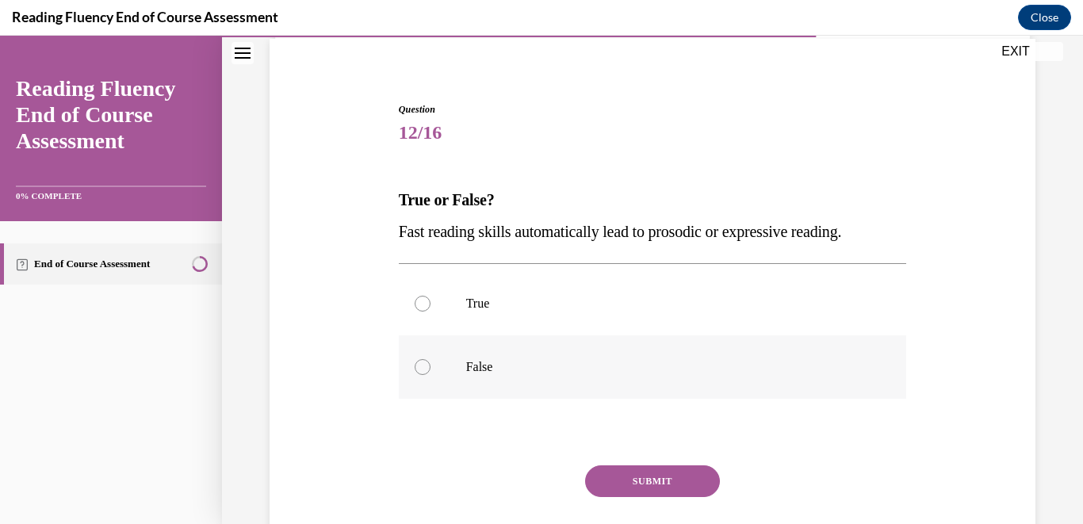
click at [686, 353] on label "False" at bounding box center [653, 366] width 508 height 63
click at [430, 359] on input "False" at bounding box center [423, 367] width 16 height 16
radio input "true"
click at [628, 474] on button "SUBMIT" at bounding box center [652, 481] width 135 height 32
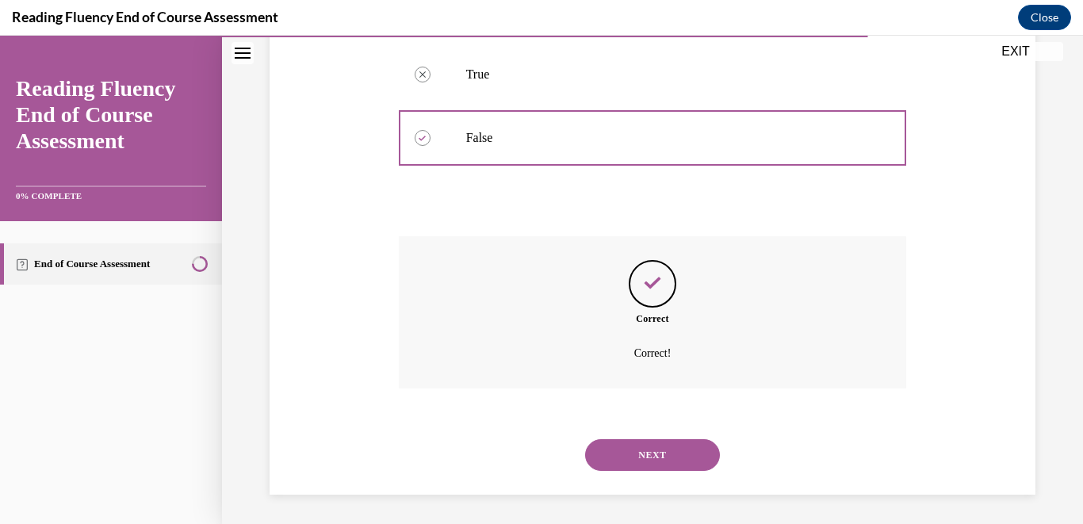
scroll to position [350, 0]
click at [638, 459] on button "NEXT" at bounding box center [652, 453] width 135 height 32
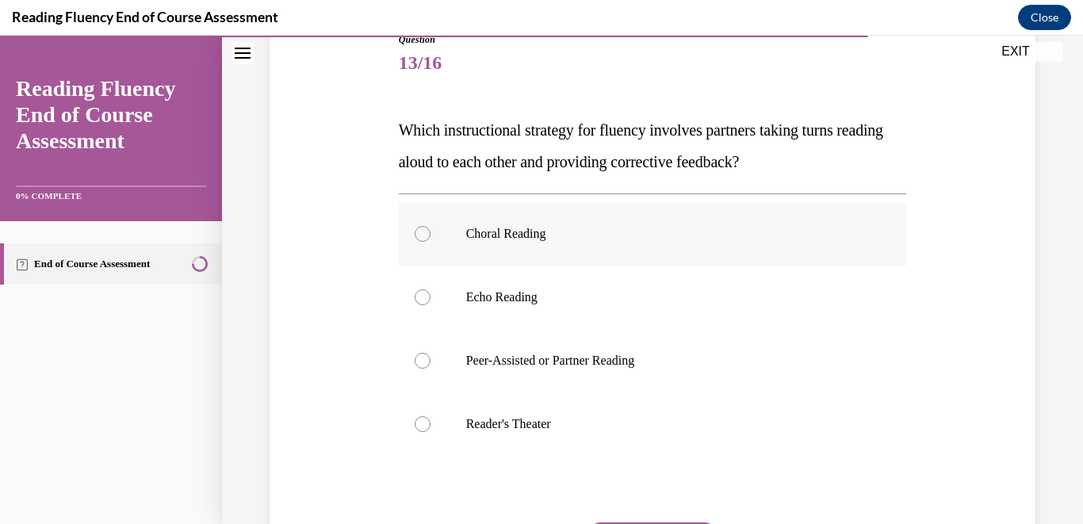
scroll to position [186, 0]
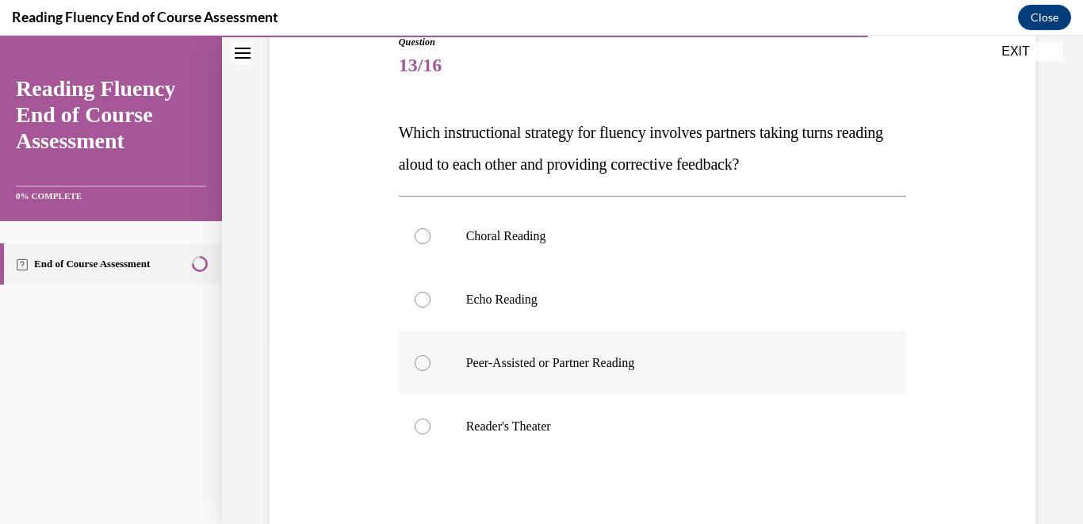
click at [665, 350] on label "Peer-Assisted or Partner Reading" at bounding box center [653, 362] width 508 height 63
click at [430, 355] on input "Peer-Assisted or Partner Reading" at bounding box center [423, 363] width 16 height 16
radio input "true"
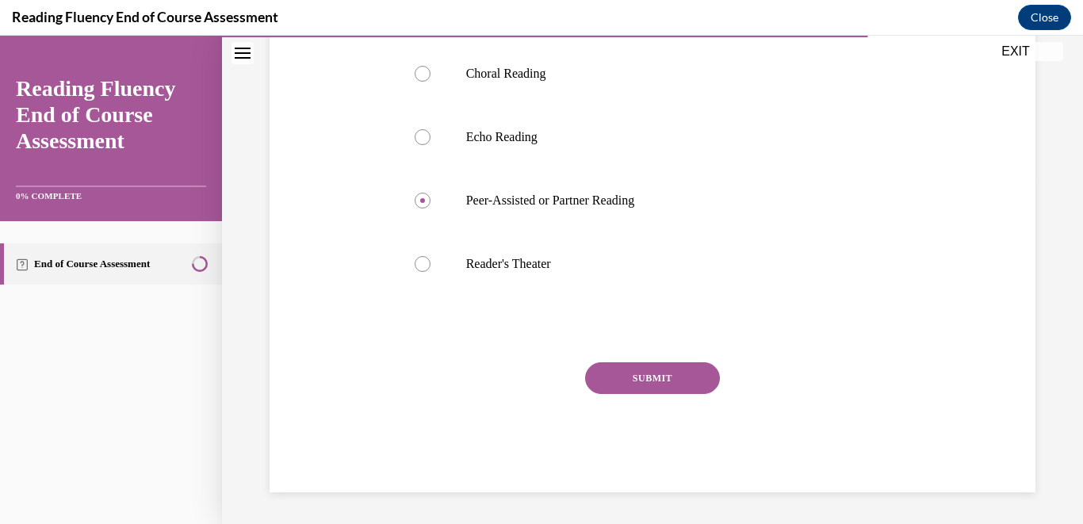
click at [642, 382] on button "SUBMIT" at bounding box center [652, 378] width 135 height 32
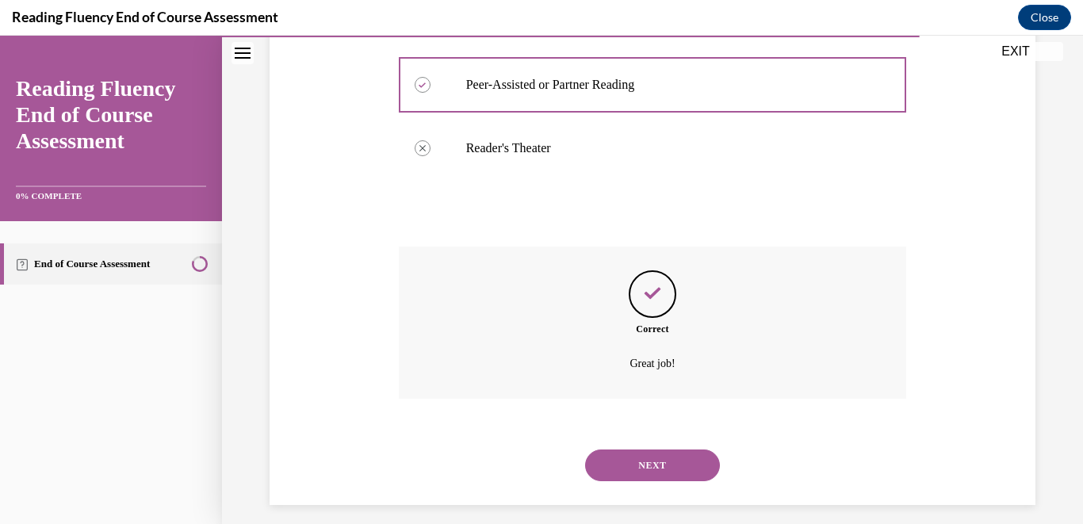
scroll to position [476, 0]
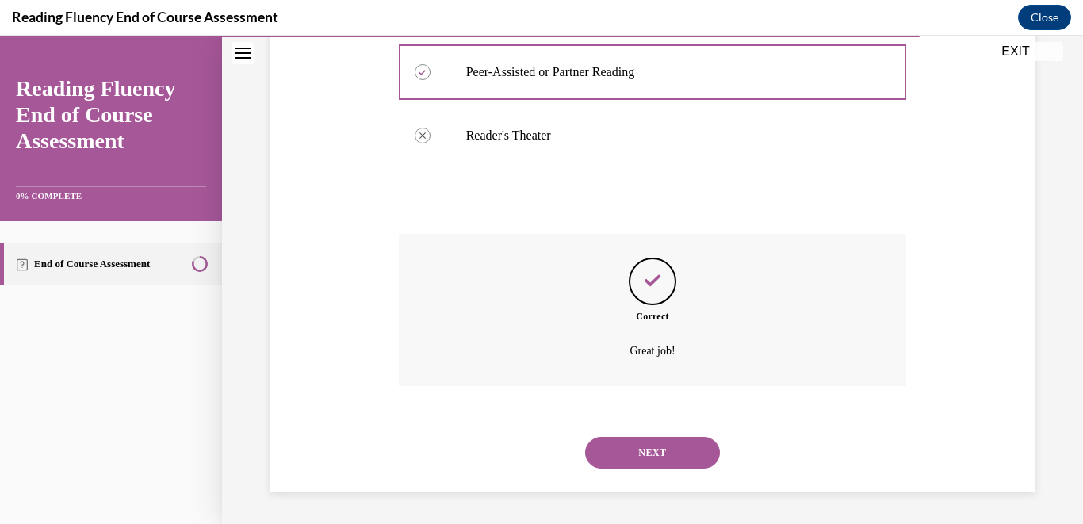
click at [624, 450] on button "NEXT" at bounding box center [652, 453] width 135 height 32
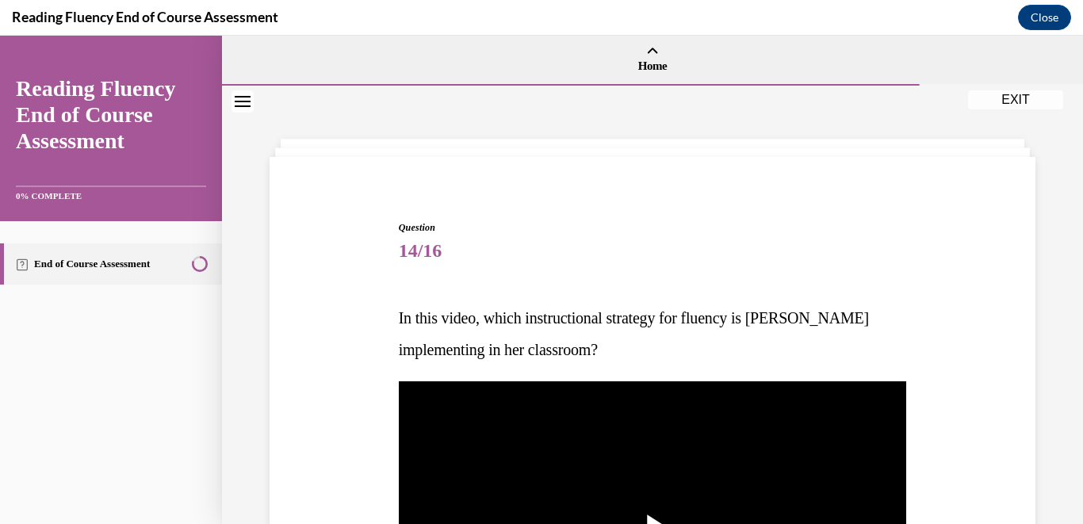
scroll to position [208, 0]
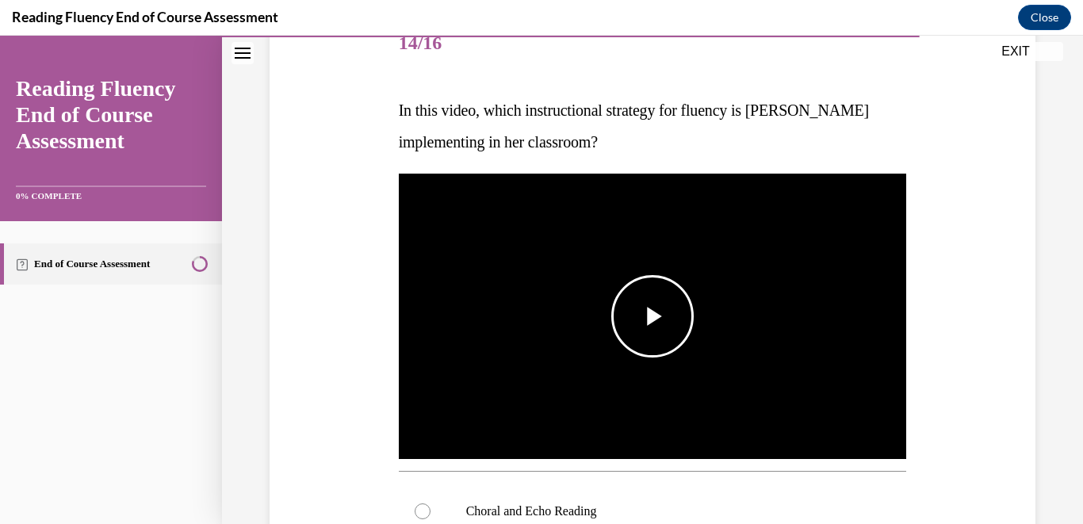
click at [652, 316] on span "Video player" at bounding box center [652, 316] width 0 height 0
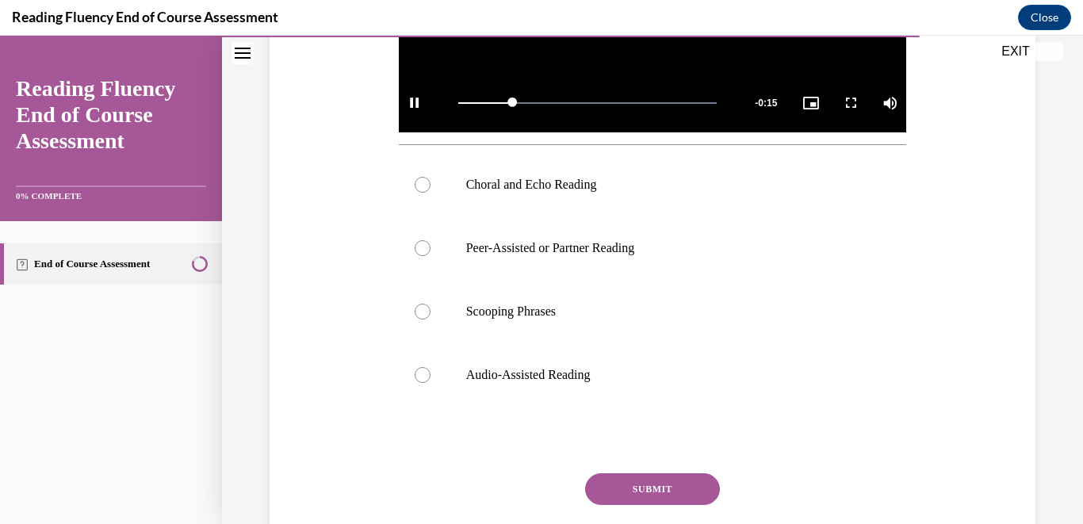
scroll to position [536, 0]
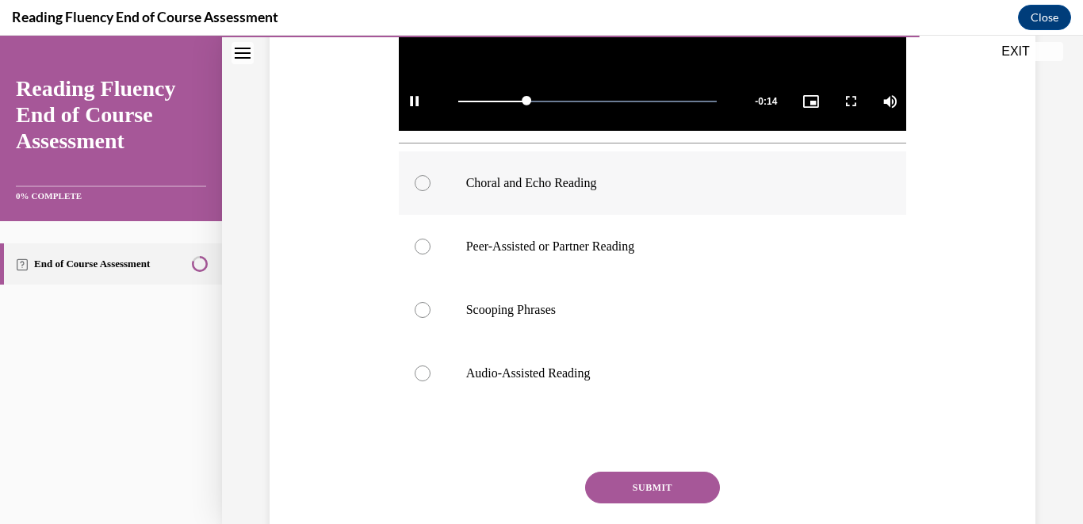
click at [607, 179] on p "Choral and Echo Reading" at bounding box center [666, 183] width 401 height 16
click at [430, 179] on input "Choral and Echo Reading" at bounding box center [423, 183] width 16 height 16
radio input "true"
click at [626, 492] on button "SUBMIT" at bounding box center [652, 488] width 135 height 32
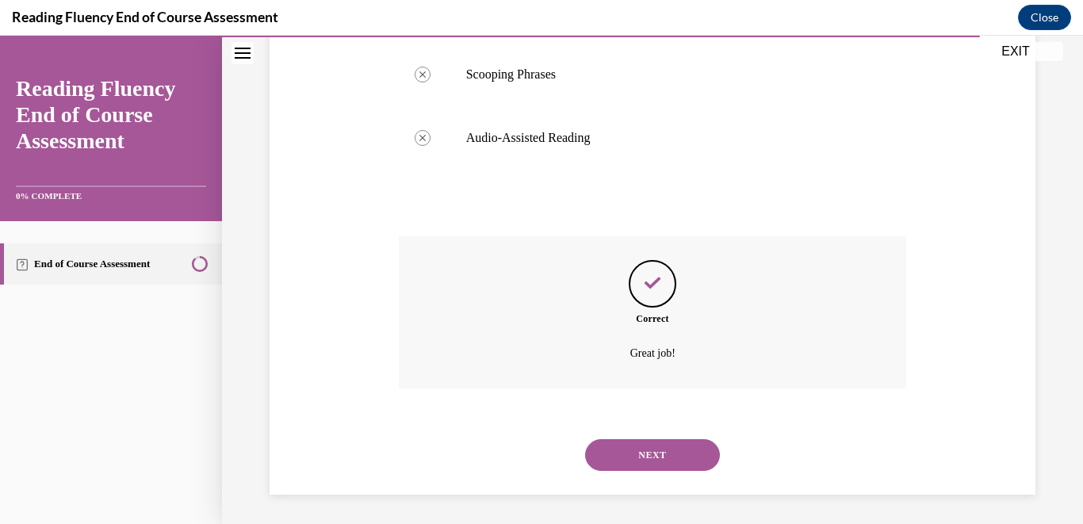
scroll to position [774, 0]
click at [641, 471] on div "NEXT" at bounding box center [653, 452] width 508 height 63
click at [641, 461] on button "NEXT" at bounding box center [652, 453] width 135 height 32
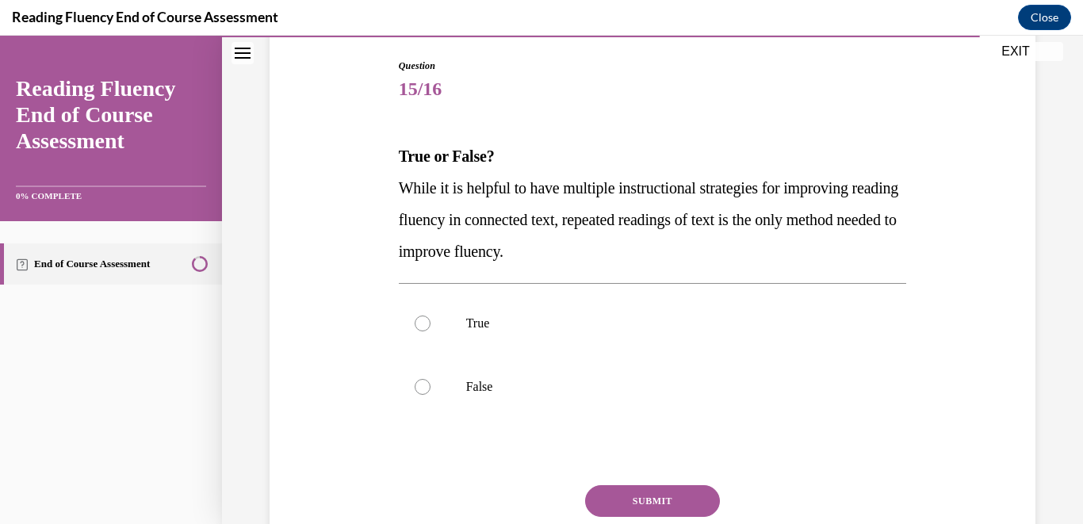
scroll to position [167, 0]
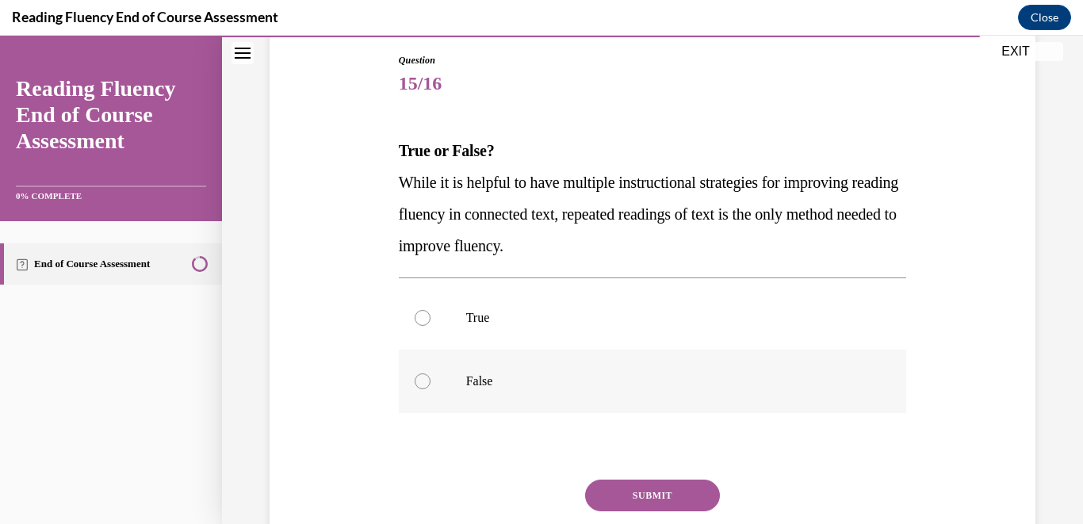
click at [628, 392] on label "False" at bounding box center [653, 381] width 508 height 63
click at [430, 389] on input "False" at bounding box center [423, 381] width 16 height 16
radio input "true"
click at [639, 497] on button "SUBMIT" at bounding box center [652, 496] width 135 height 32
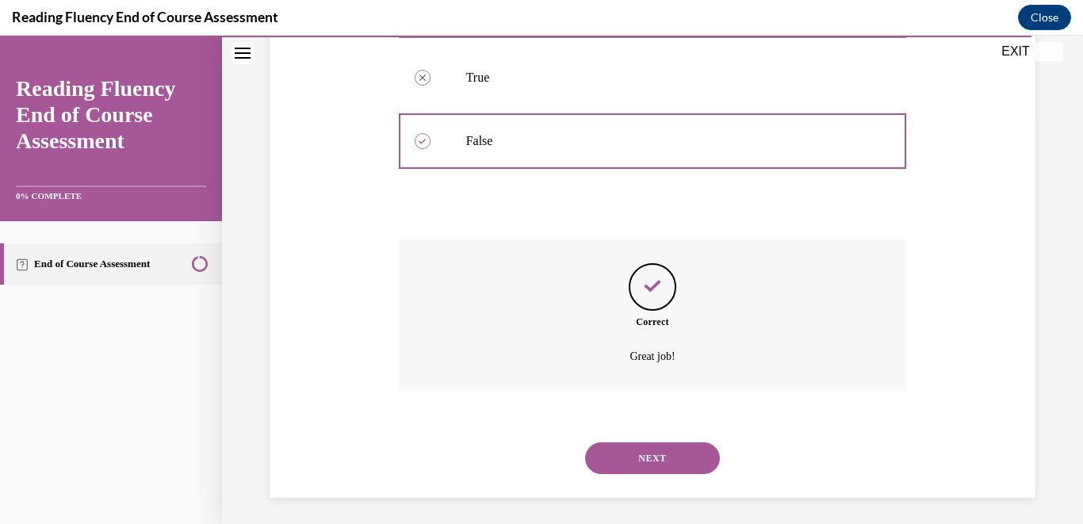
scroll to position [413, 0]
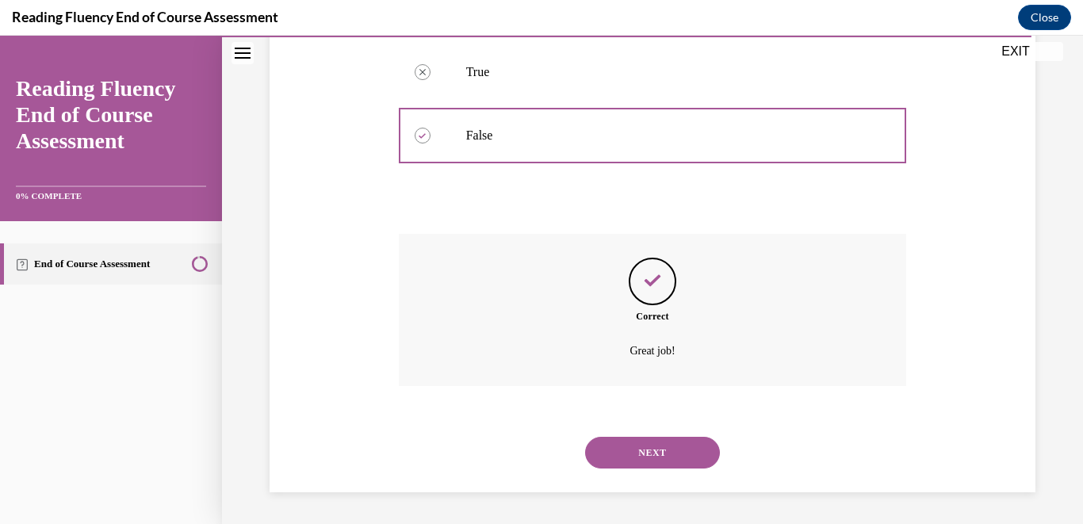
click at [645, 445] on button "NEXT" at bounding box center [652, 453] width 135 height 32
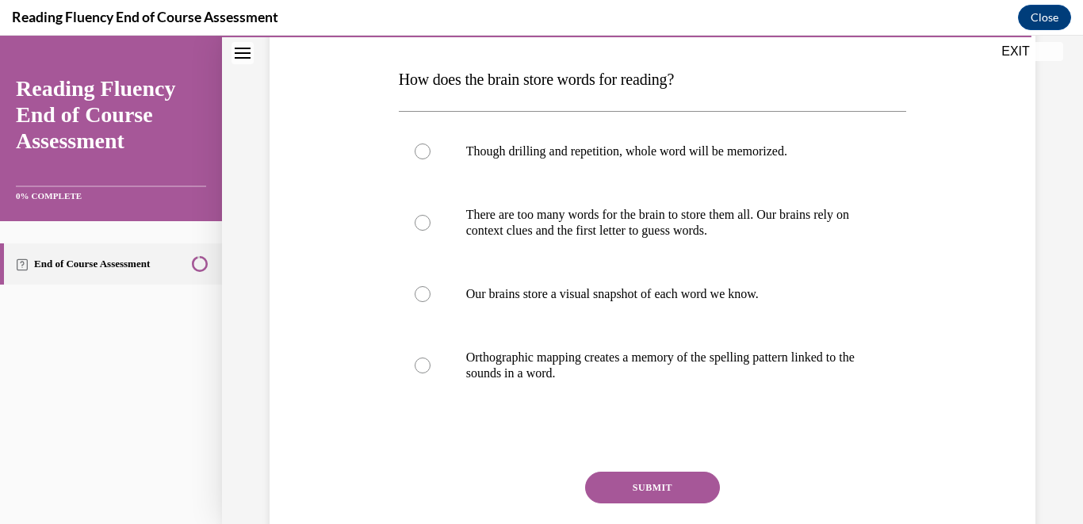
scroll to position [239, 0]
click at [650, 387] on label "Orthographic mapping creates a memory of the spelling pattern linked to the sou…" at bounding box center [653, 364] width 508 height 79
click at [430, 373] on input "Orthographic mapping creates a memory of the spelling pattern linked to the sou…" at bounding box center [423, 365] width 16 height 16
radio input "true"
click at [657, 496] on button "SUBMIT" at bounding box center [652, 487] width 135 height 32
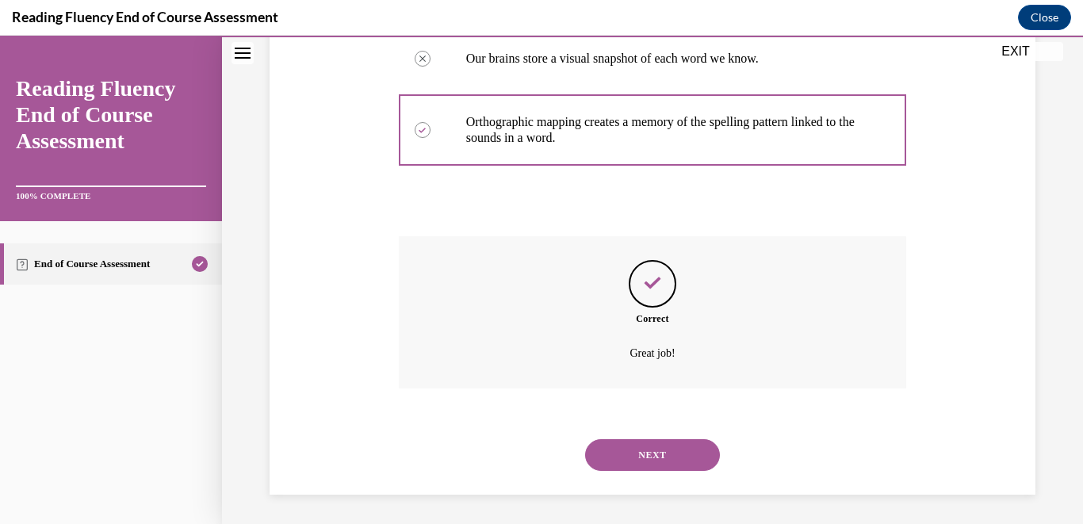
scroll to position [476, 0]
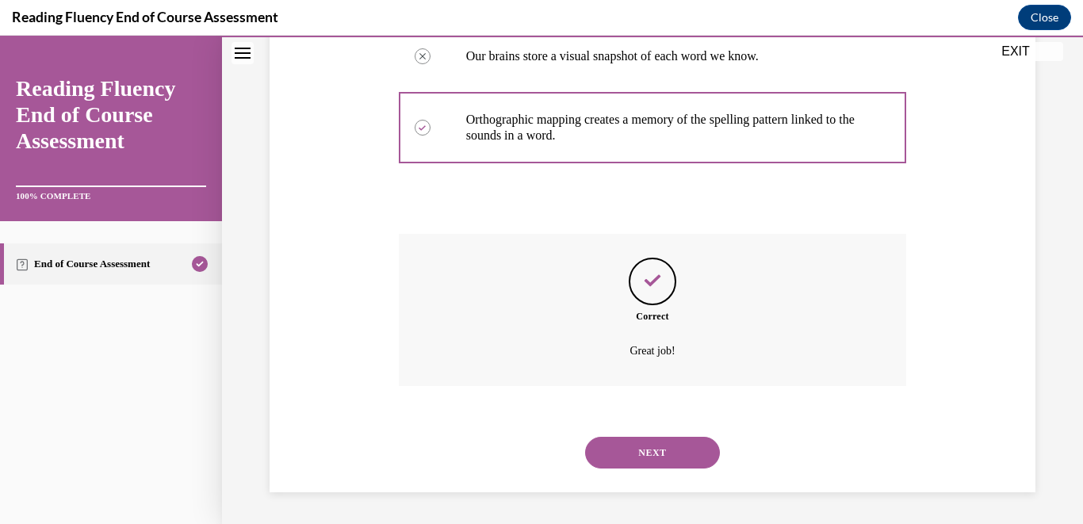
click at [660, 478] on div "NEXT" at bounding box center [653, 452] width 508 height 63
click at [658, 445] on button "NEXT" at bounding box center [652, 453] width 135 height 32
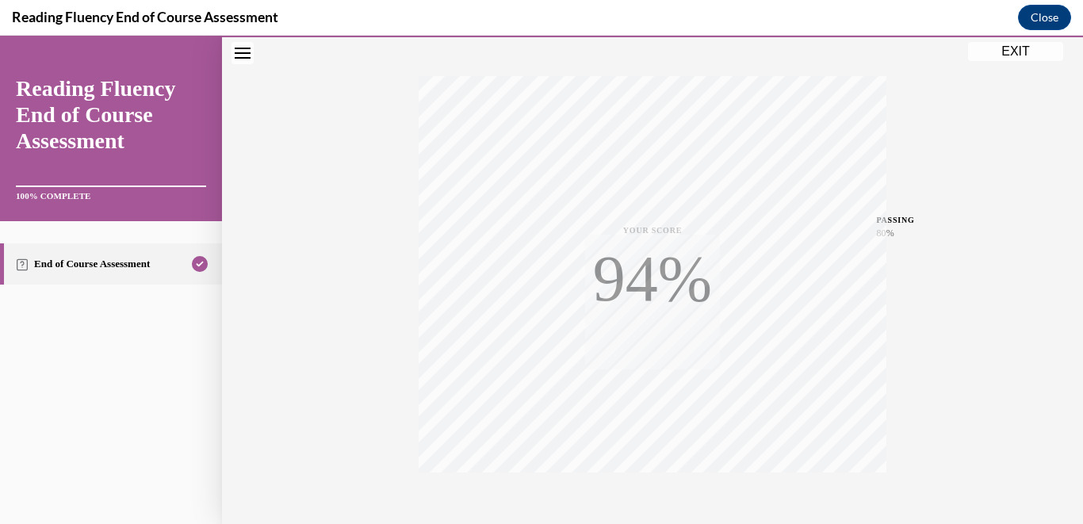
scroll to position [324, 0]
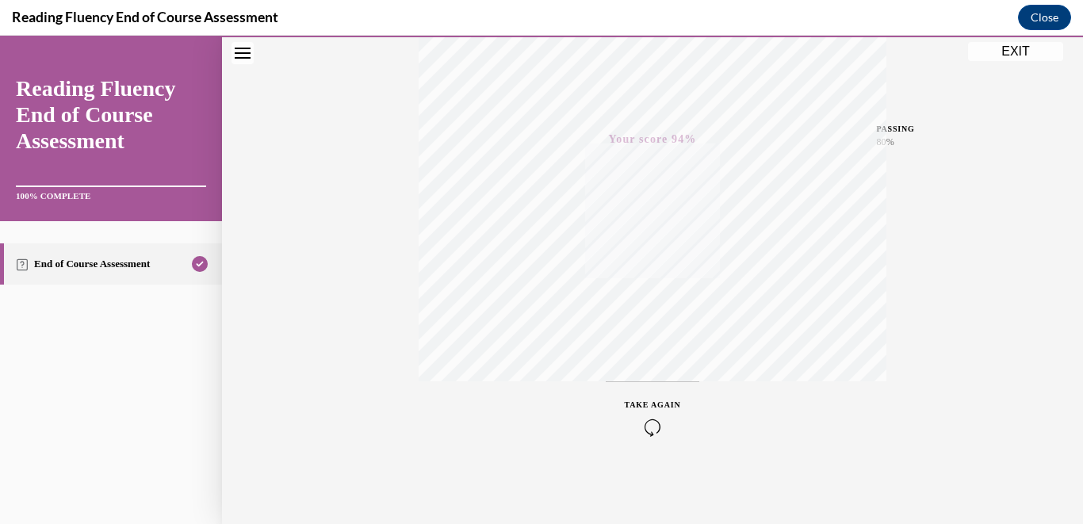
click at [1007, 51] on button "EXIT" at bounding box center [1015, 51] width 95 height 19
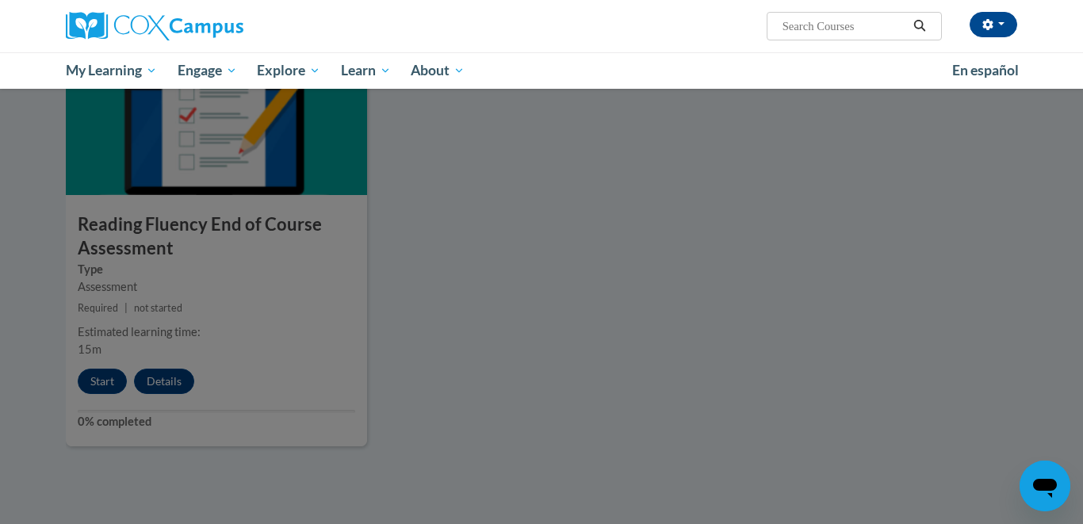
scroll to position [1092, 0]
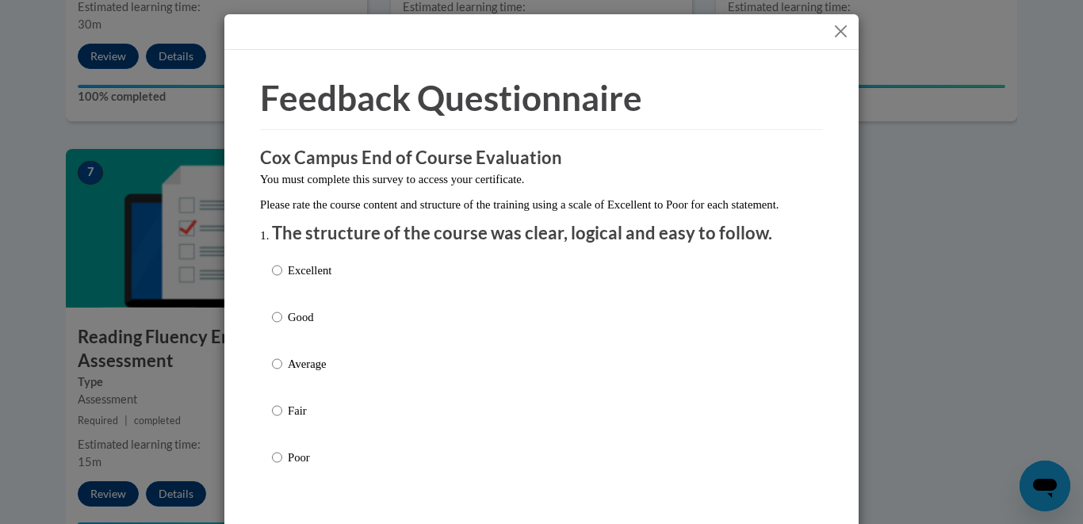
click at [321, 279] on p "Excellent" at bounding box center [310, 270] width 44 height 17
click at [282, 279] on input "Excellent" at bounding box center [277, 270] width 10 height 17
radio input "true"
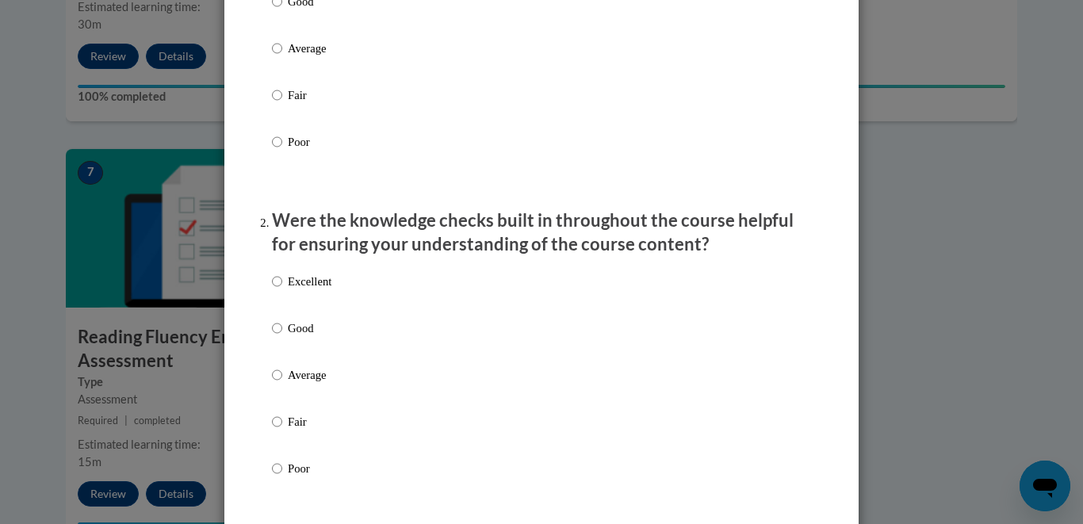
click at [304, 290] on p "Excellent" at bounding box center [310, 281] width 44 height 17
click at [282, 290] on input "Excellent" at bounding box center [277, 281] width 10 height 17
radio input "true"
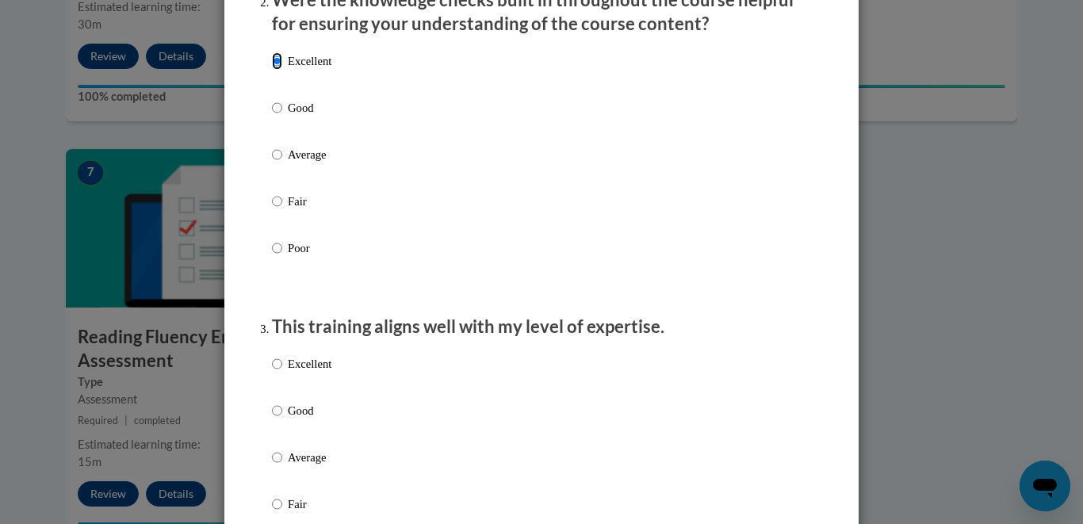
scroll to position [650, 0]
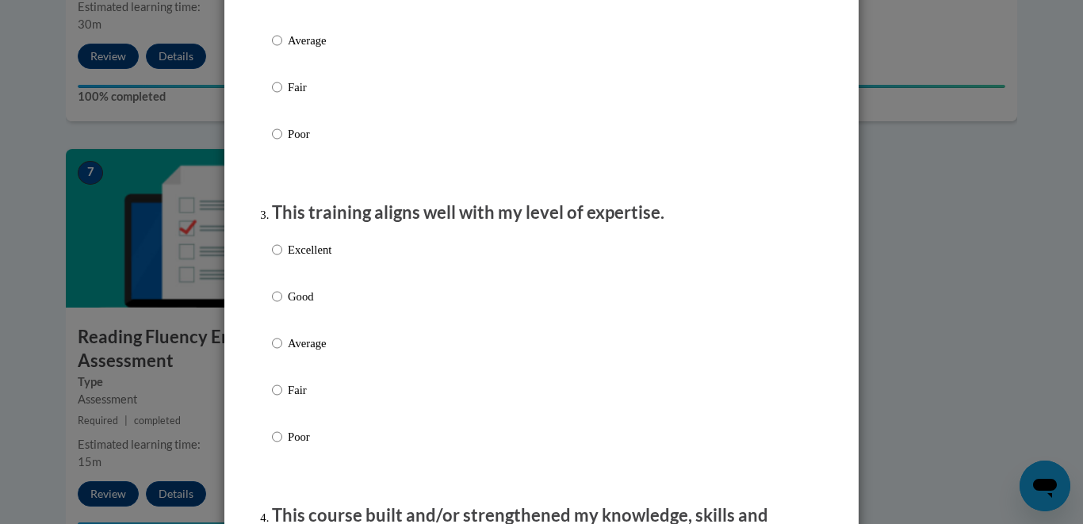
click at [309, 258] on p "Excellent" at bounding box center [310, 249] width 44 height 17
click at [282, 258] on input "Excellent" at bounding box center [277, 249] width 10 height 17
radio input "true"
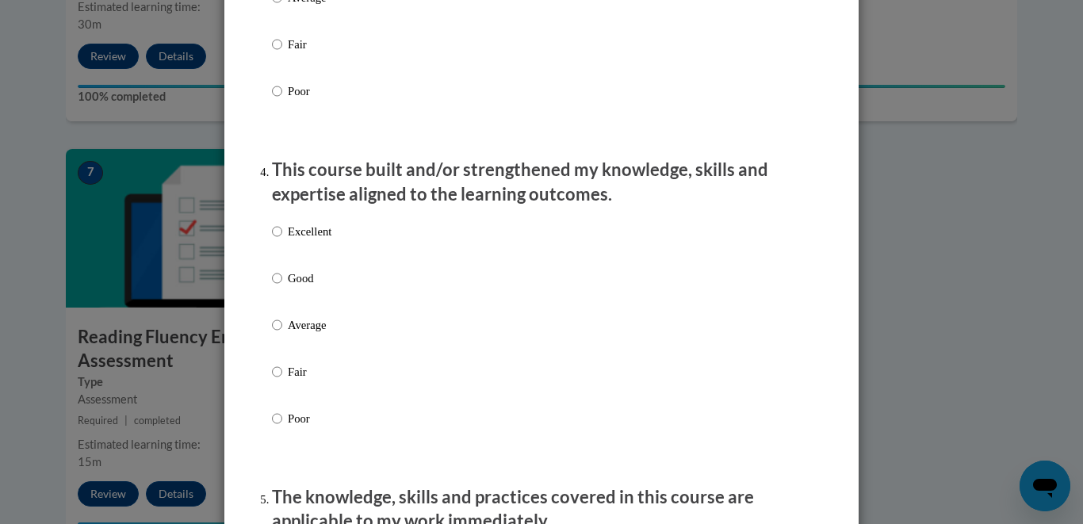
scroll to position [1012, 0]
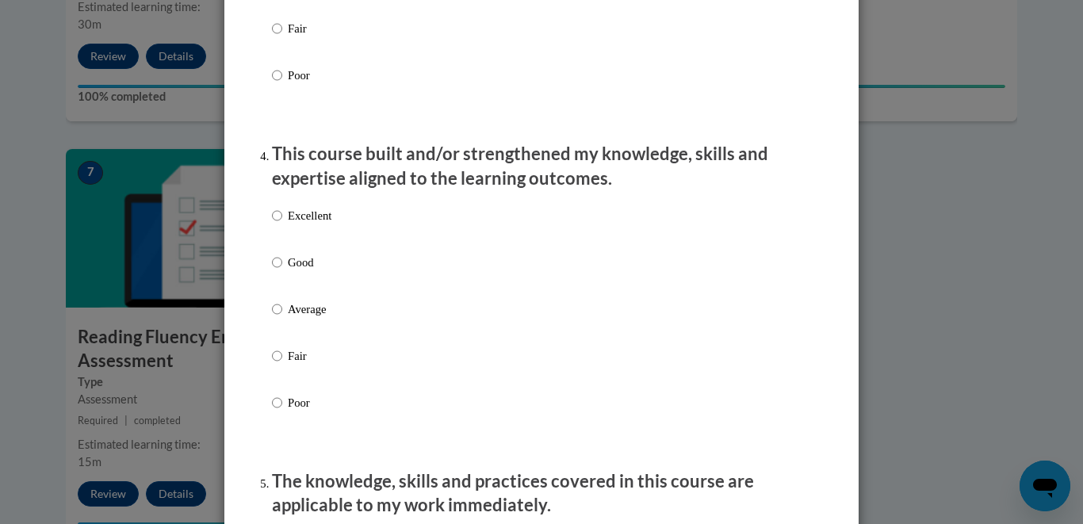
click at [308, 224] on p "Excellent" at bounding box center [310, 215] width 44 height 17
click at [282, 224] on input "Excellent" at bounding box center [277, 215] width 10 height 17
radio input "true"
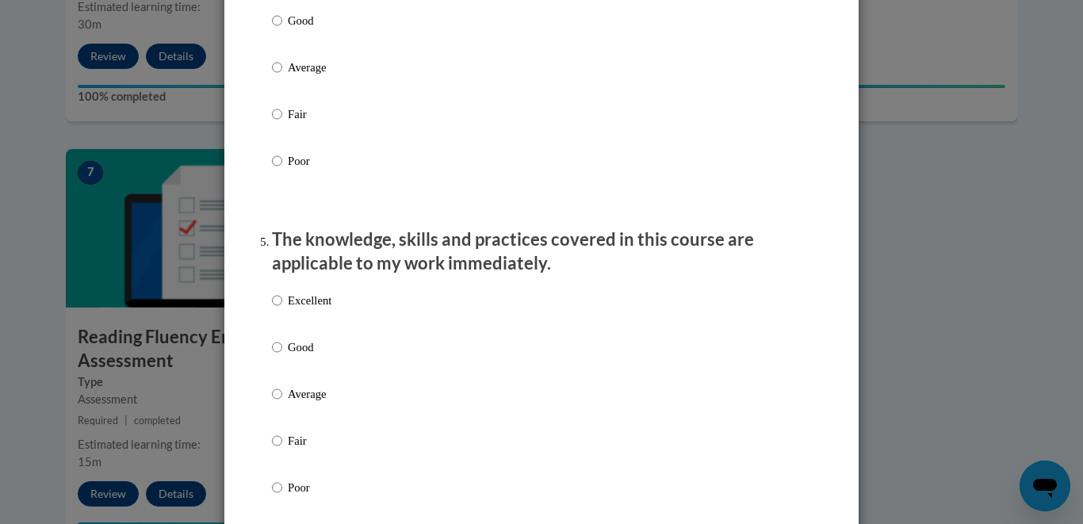
scroll to position [1334, 0]
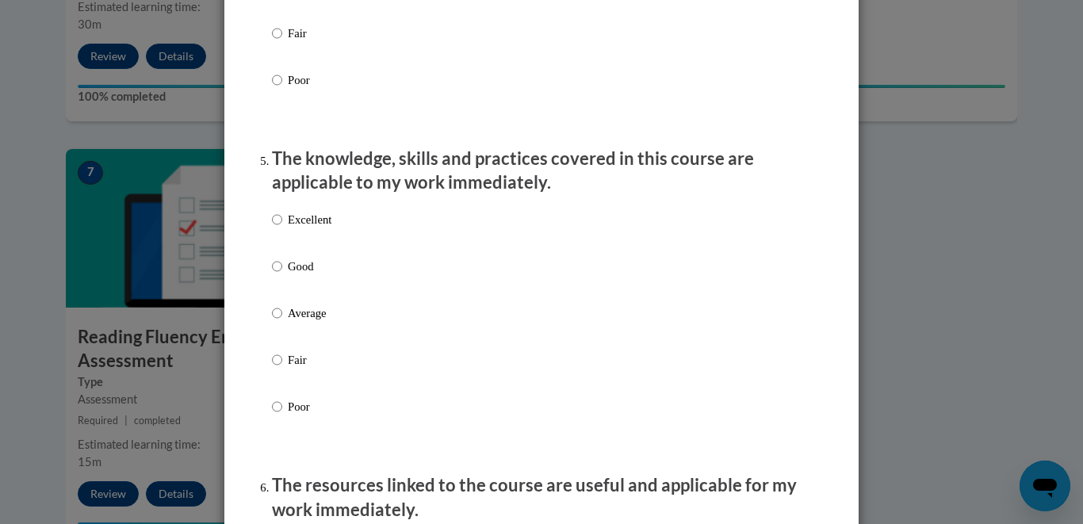
click at [311, 228] on p "Excellent" at bounding box center [310, 219] width 44 height 17
click at [282, 228] on input "Excellent" at bounding box center [277, 219] width 10 height 17
radio input "true"
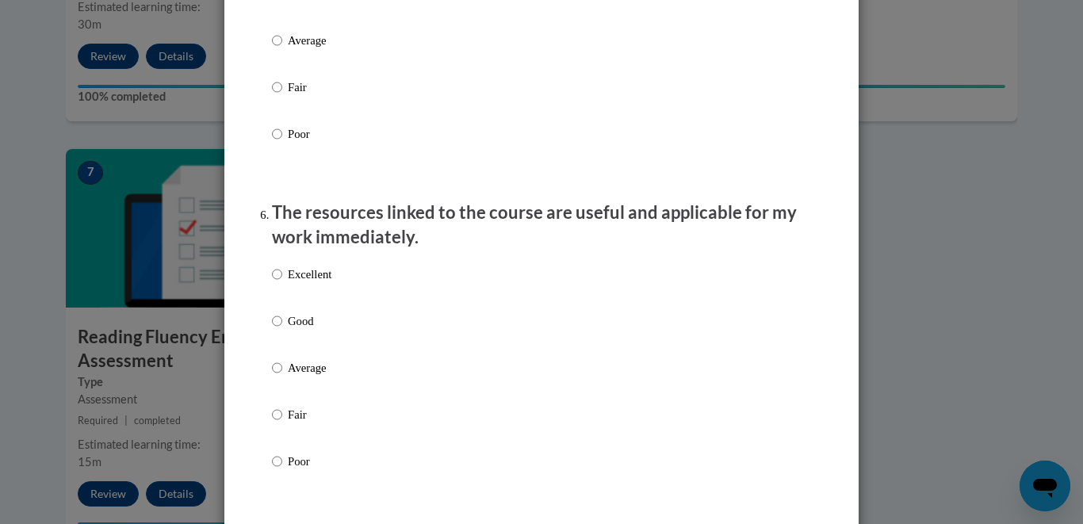
scroll to position [1637, 0]
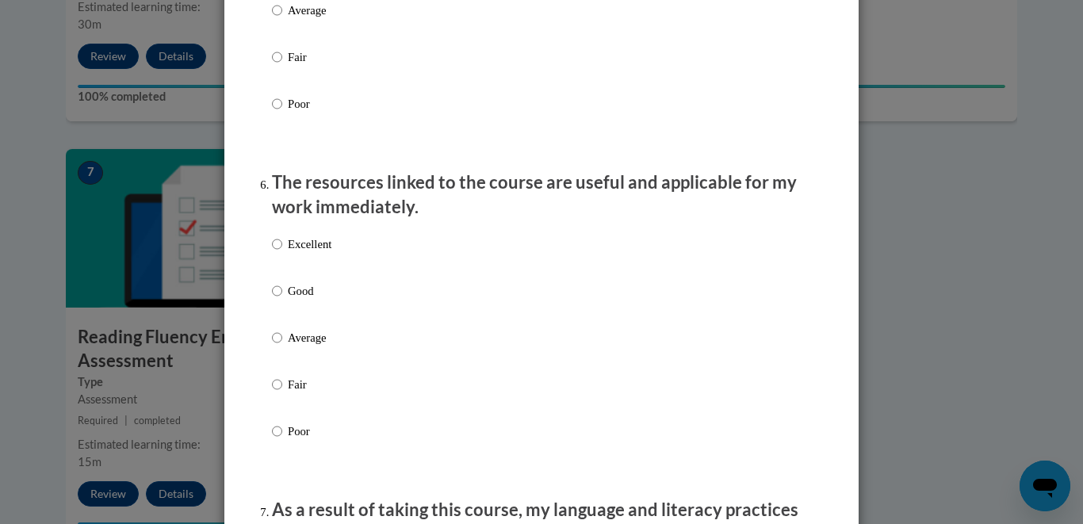
click at [314, 253] on p "Excellent" at bounding box center [310, 243] width 44 height 17
click at [282, 253] on input "Excellent" at bounding box center [277, 243] width 10 height 17
radio input "true"
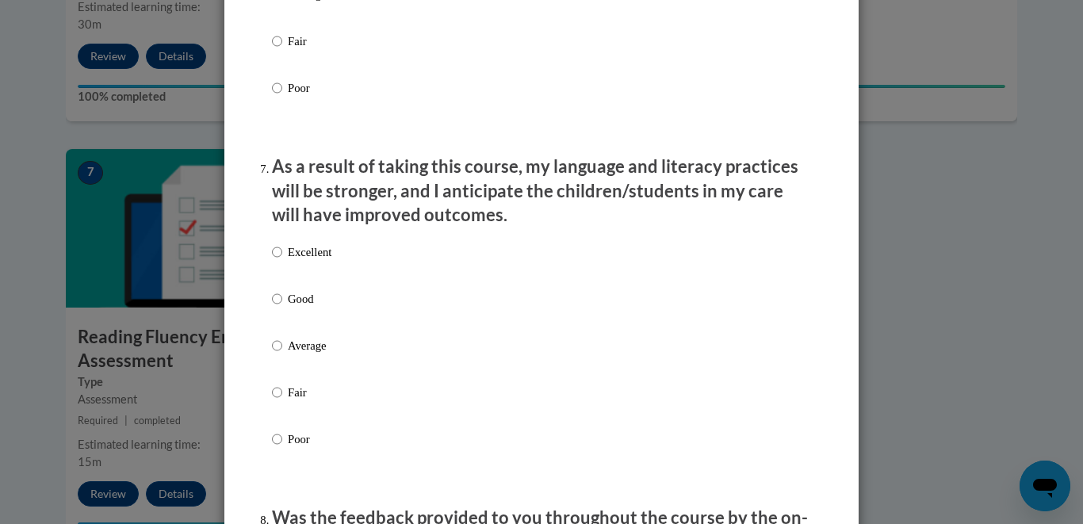
scroll to position [2000, 0]
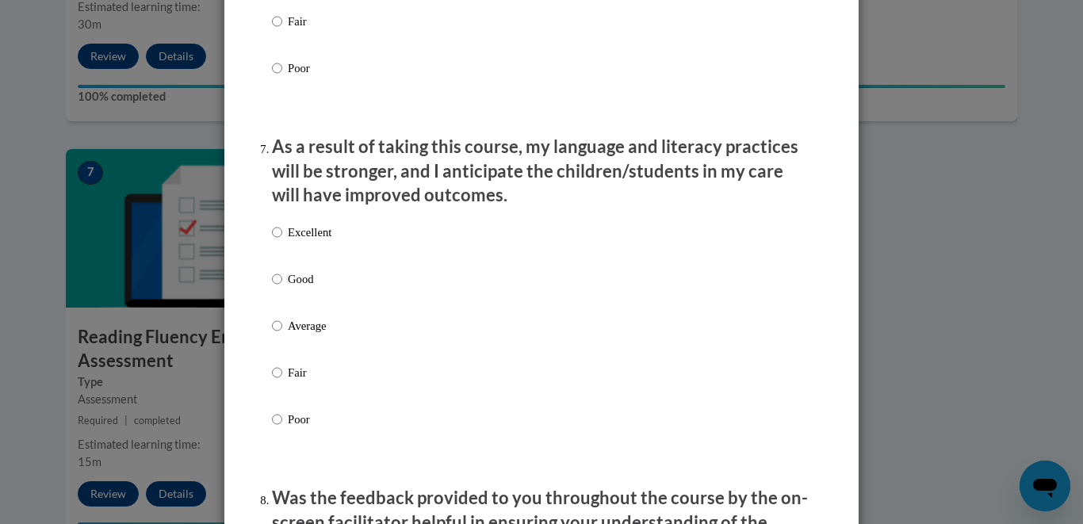
click at [316, 241] on p "Excellent" at bounding box center [310, 232] width 44 height 17
click at [282, 241] on input "Excellent" at bounding box center [277, 232] width 10 height 17
radio input "true"
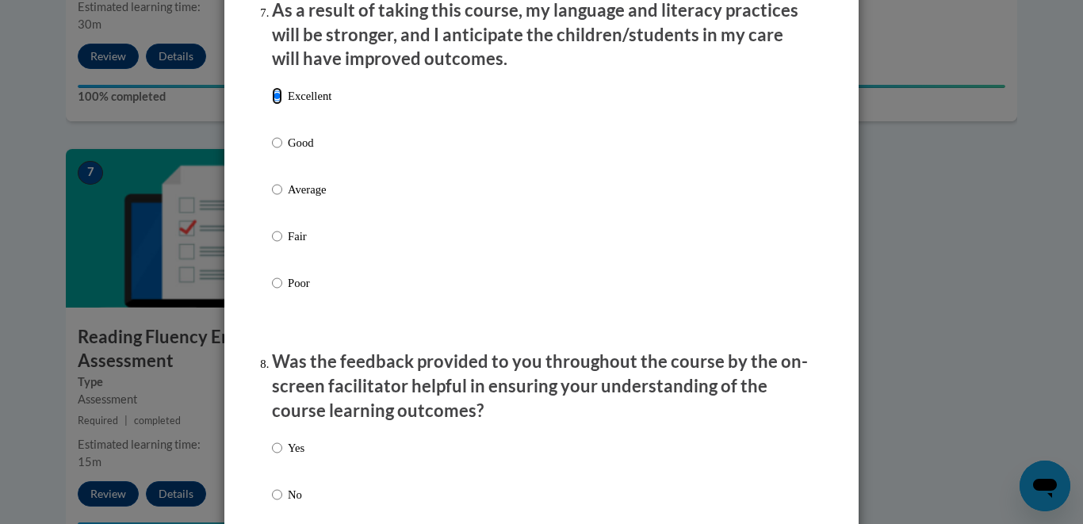
scroll to position [2290, 0]
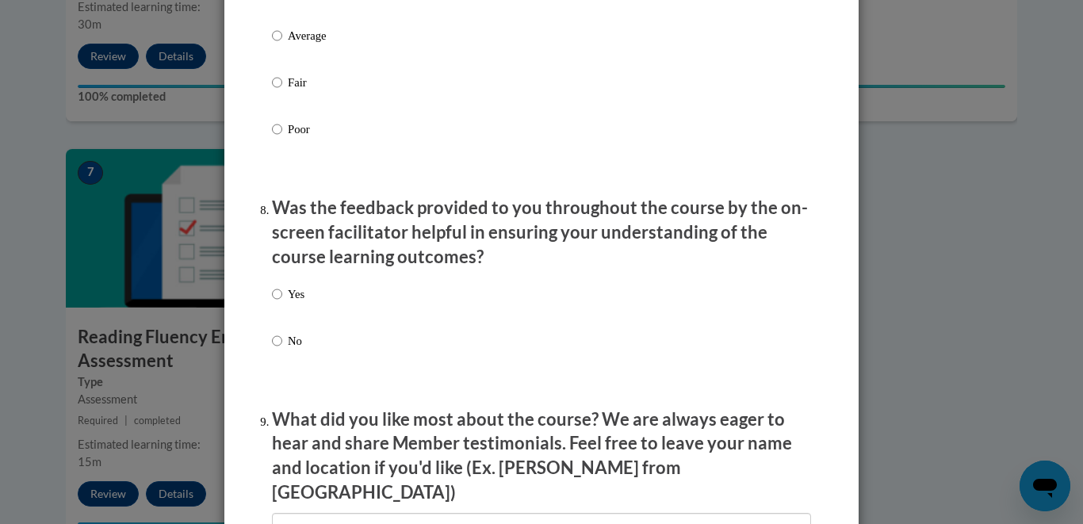
click at [299, 303] on p "Yes" at bounding box center [296, 293] width 17 height 17
click at [282, 303] on input "Yes" at bounding box center [277, 293] width 10 height 17
radio input "true"
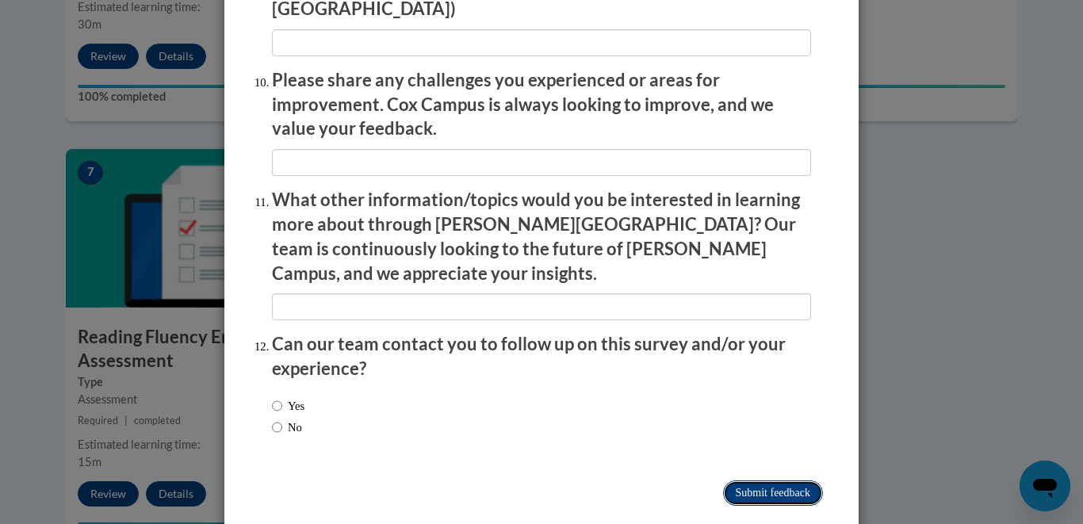
click at [746, 480] on input "Submit feedback" at bounding box center [773, 492] width 100 height 25
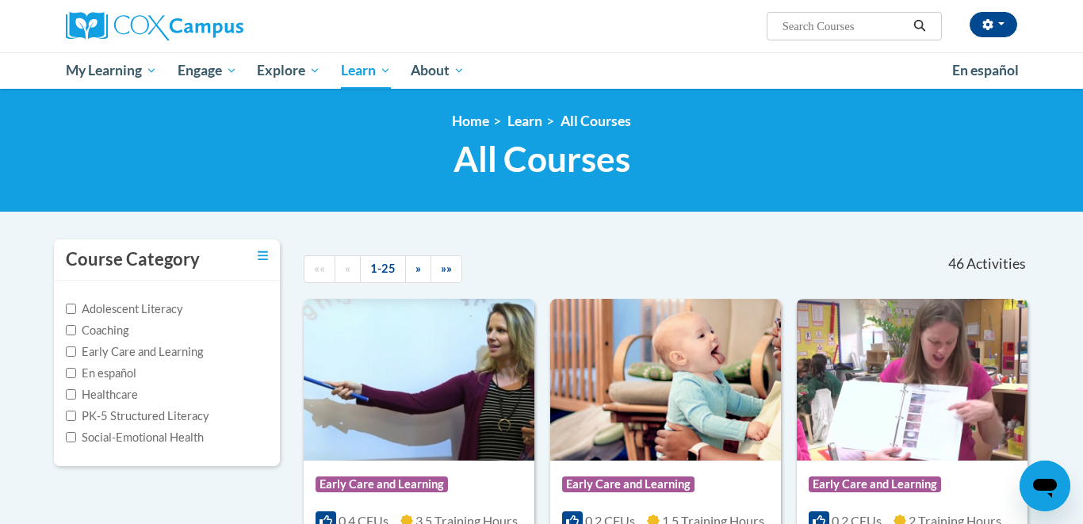
click at [803, 30] on input "Search..." at bounding box center [844, 26] width 127 height 19
type input "Vocabulary"
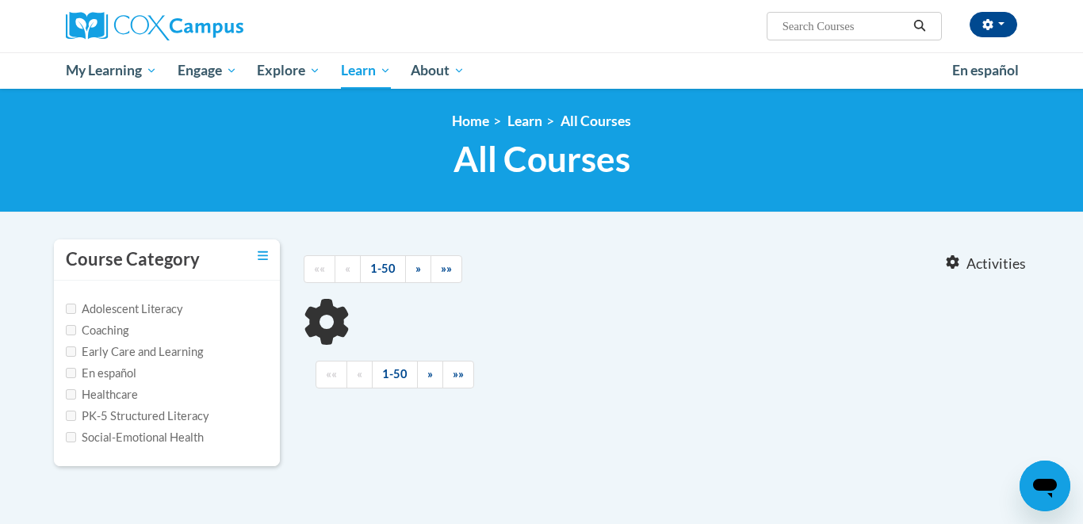
type input "Vocabulary"
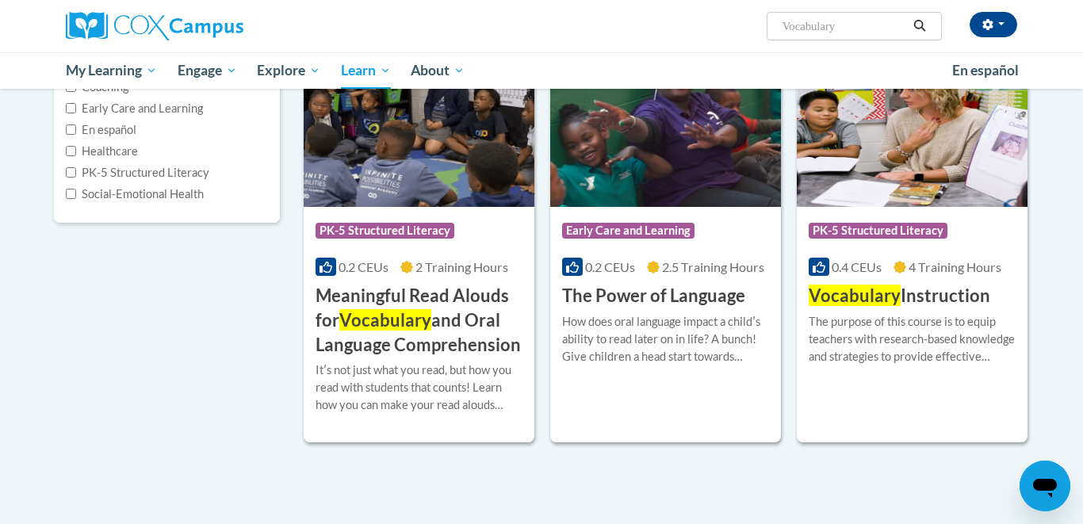
scroll to position [247, 0]
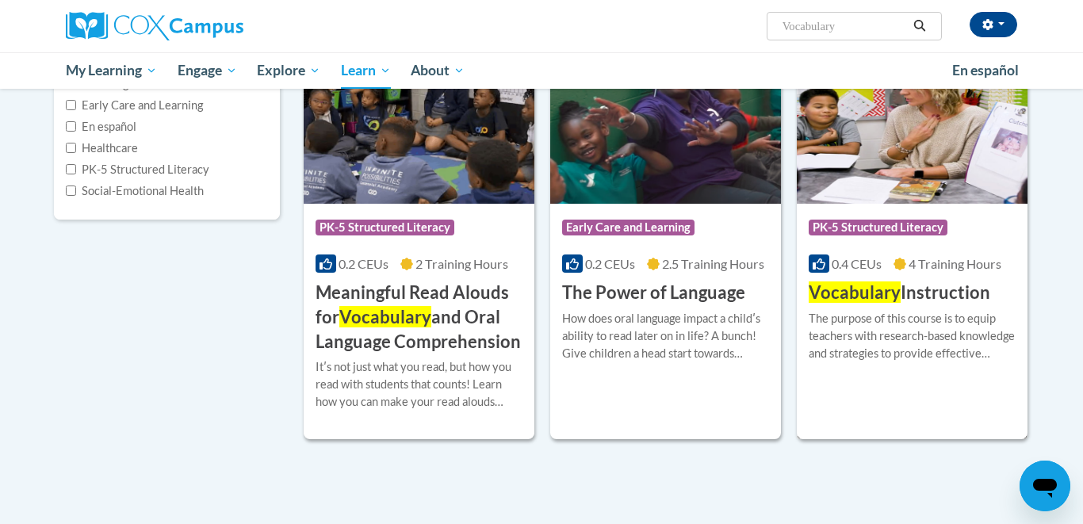
click at [844, 293] on span "Vocabulary" at bounding box center [855, 291] width 92 height 21
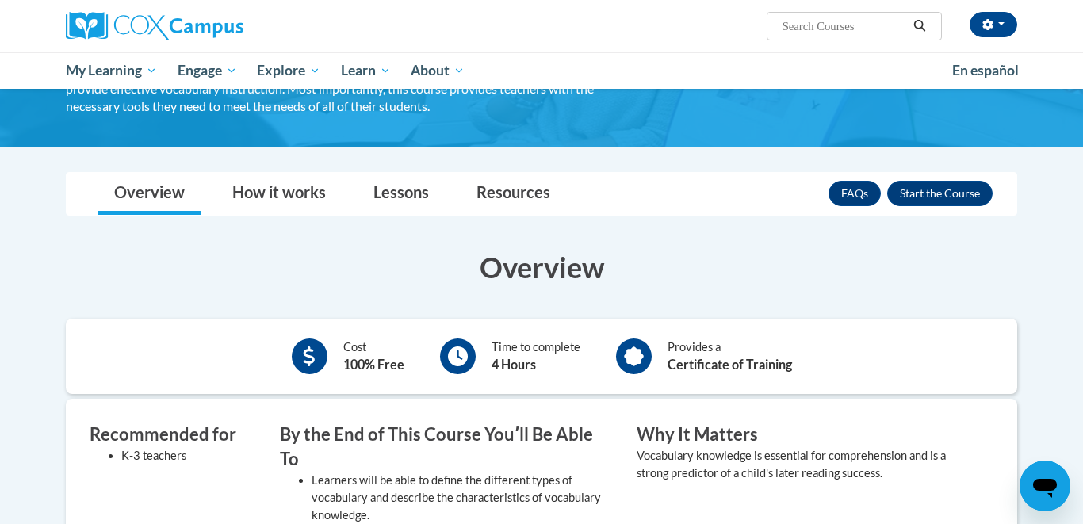
scroll to position [148, 0]
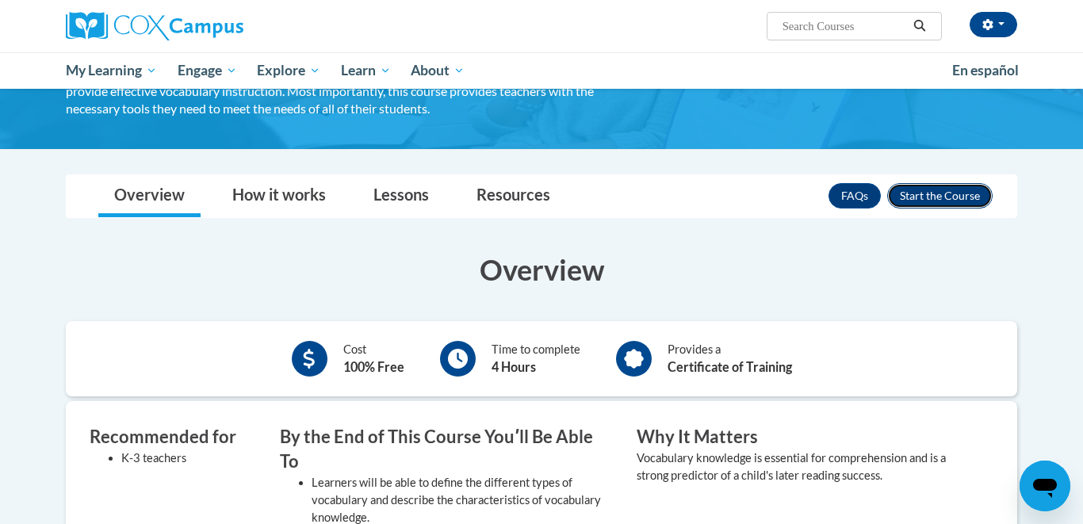
click at [937, 186] on button "Enroll" at bounding box center [939, 195] width 105 height 25
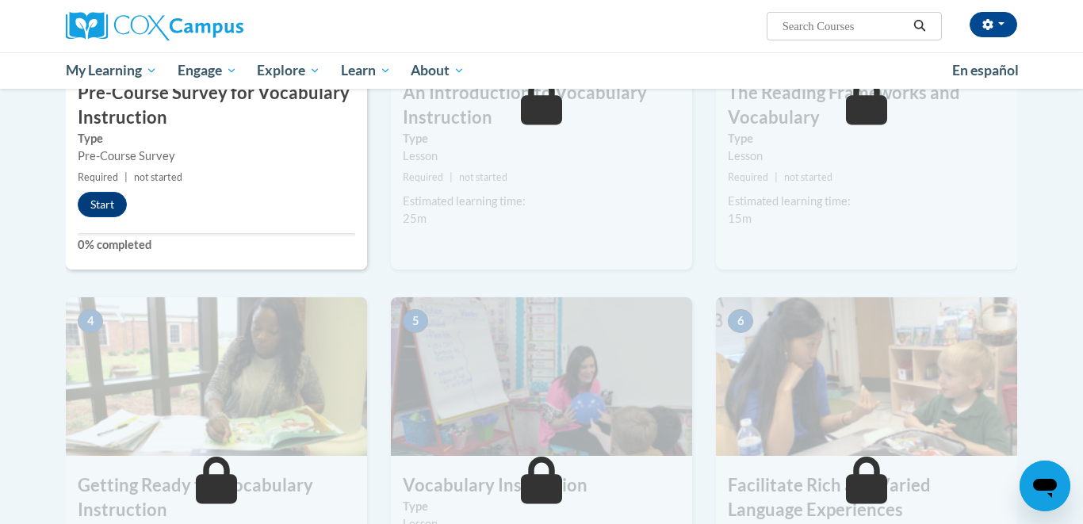
scroll to position [510, 0]
click at [112, 198] on button "Start" at bounding box center [102, 203] width 49 height 25
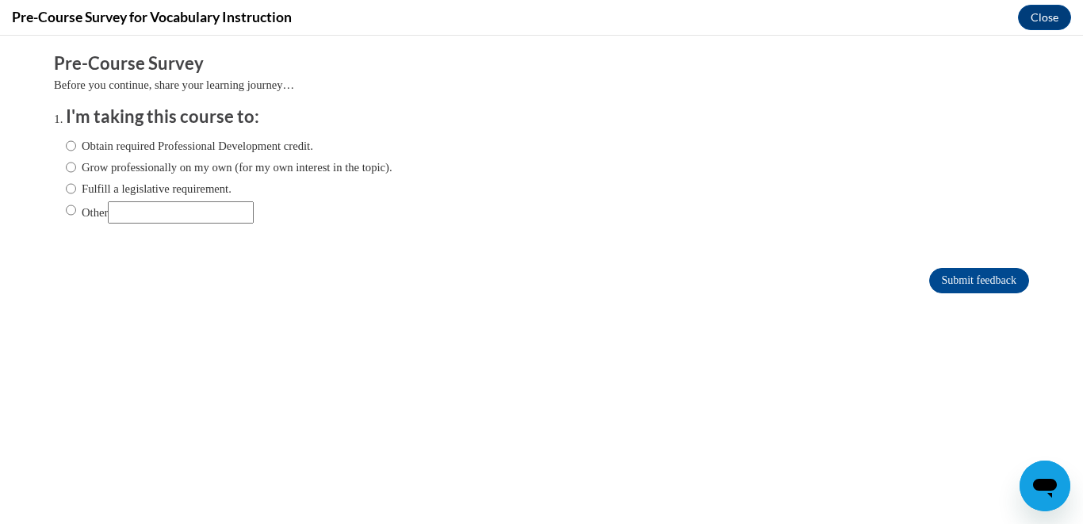
scroll to position [0, 0]
click at [166, 189] on label "Fulfill a legislative requirement." at bounding box center [149, 188] width 166 height 17
click at [76, 189] on input "Fulfill a legislative requirement." at bounding box center [71, 188] width 10 height 17
radio input "true"
click at [970, 294] on form "Pre-Course Survey Before you continue, share your learning journey… I'm taking …" at bounding box center [541, 181] width 975 height 258
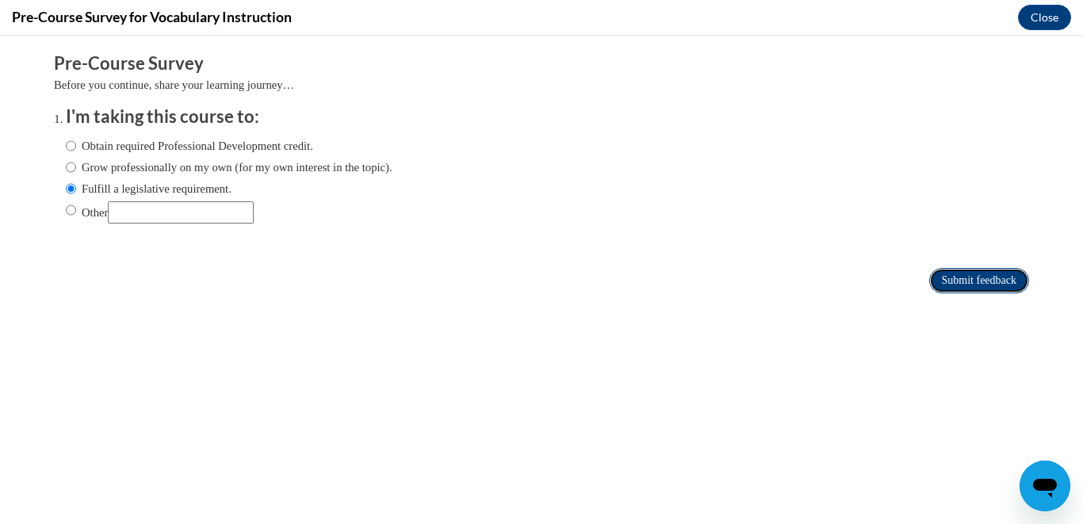
click at [971, 271] on input "Submit feedback" at bounding box center [979, 280] width 100 height 25
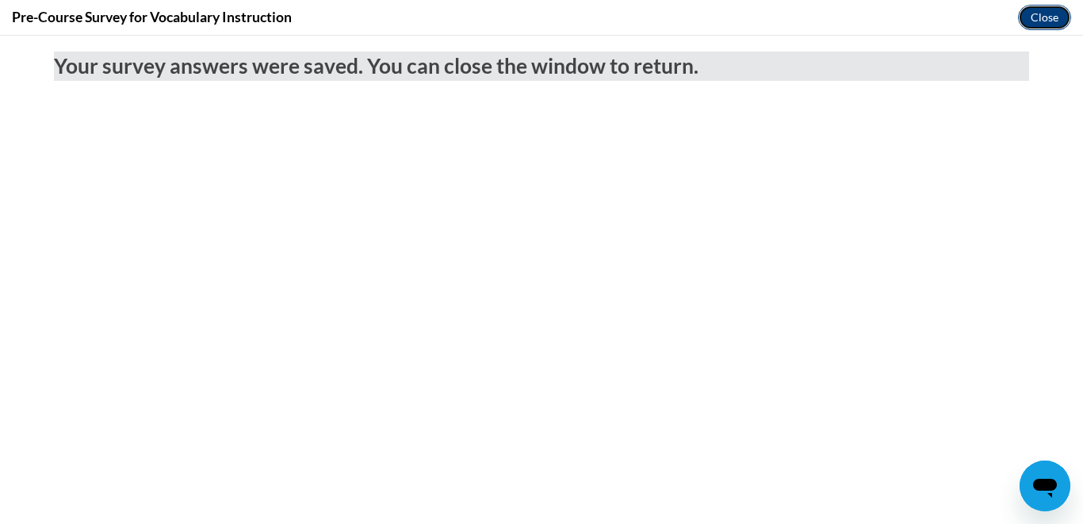
click at [1047, 19] on button "Close" at bounding box center [1044, 17] width 53 height 25
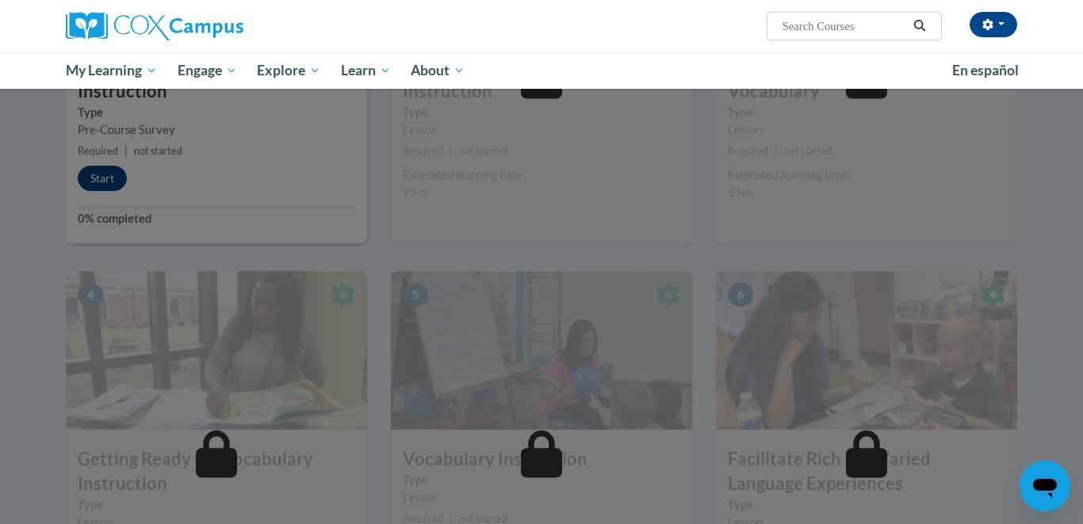
scroll to position [301, 0]
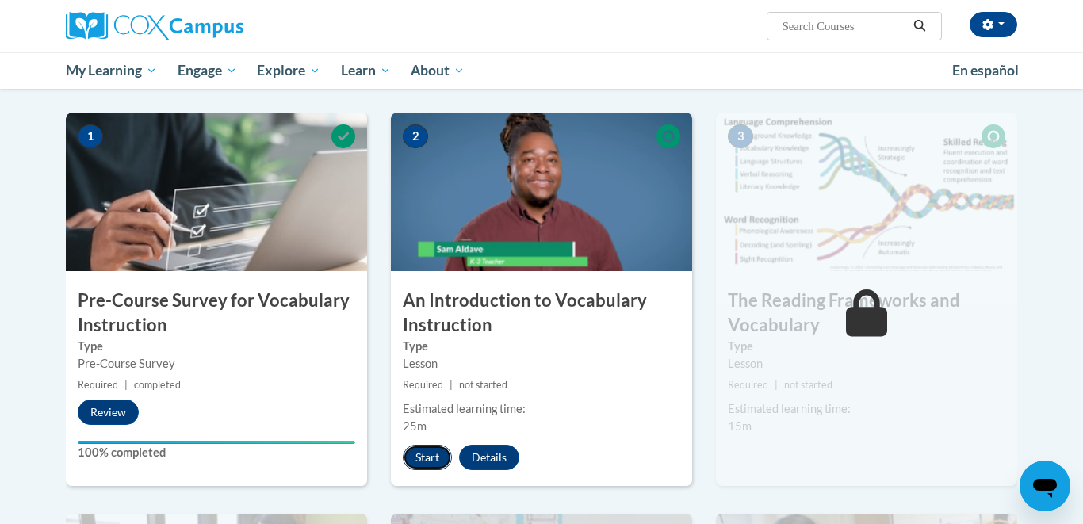
click at [429, 460] on button "Start" at bounding box center [427, 457] width 49 height 25
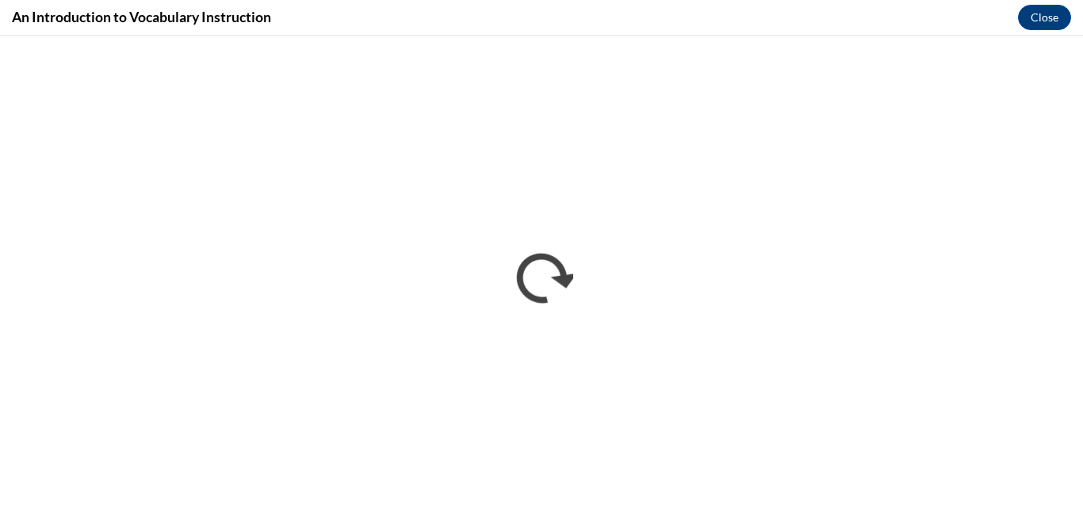
scroll to position [0, 0]
